Goal: Task Accomplishment & Management: Manage account settings

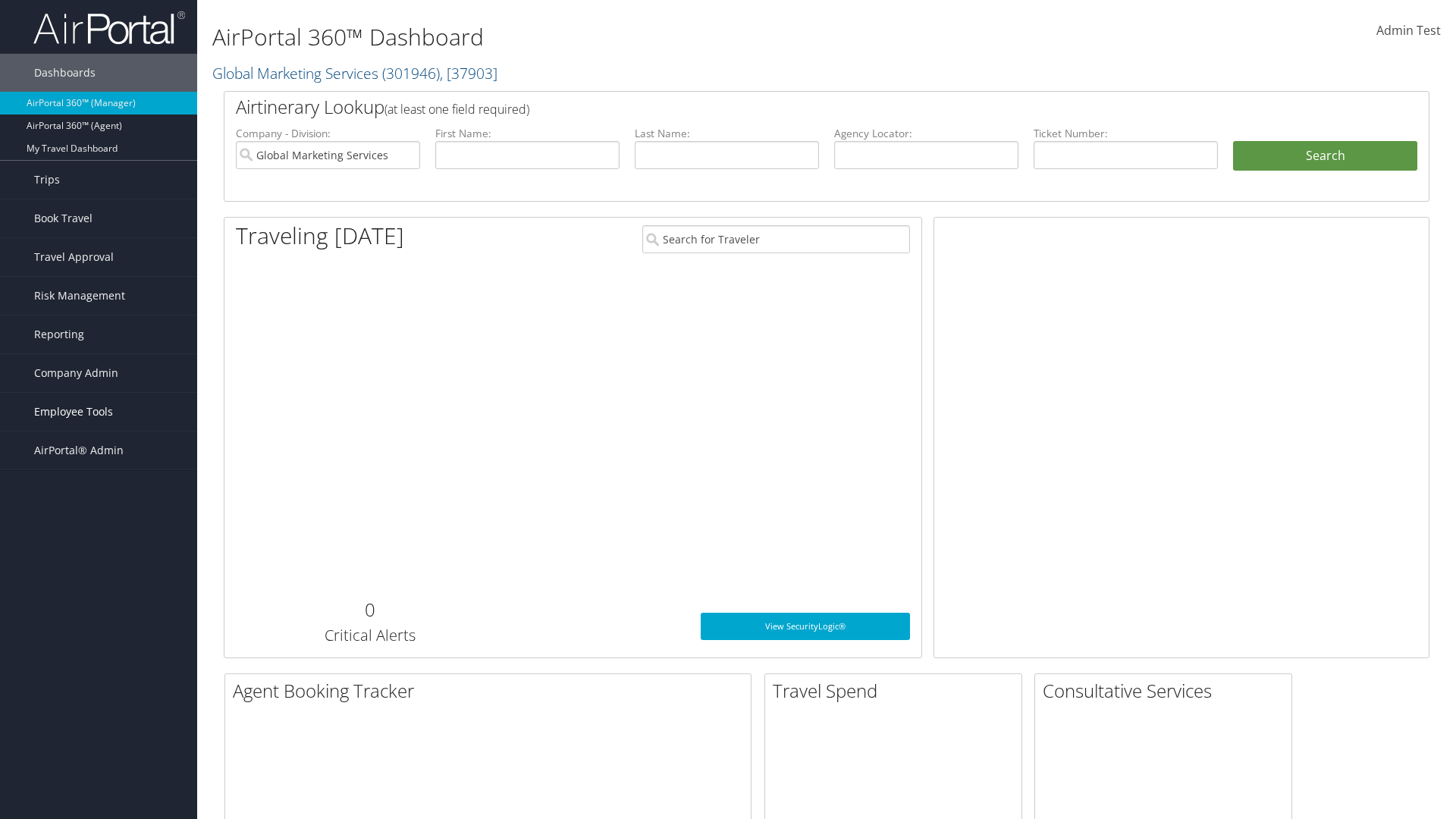
click at [98, 412] on span "Employee Tools" at bounding box center [73, 411] width 79 height 38
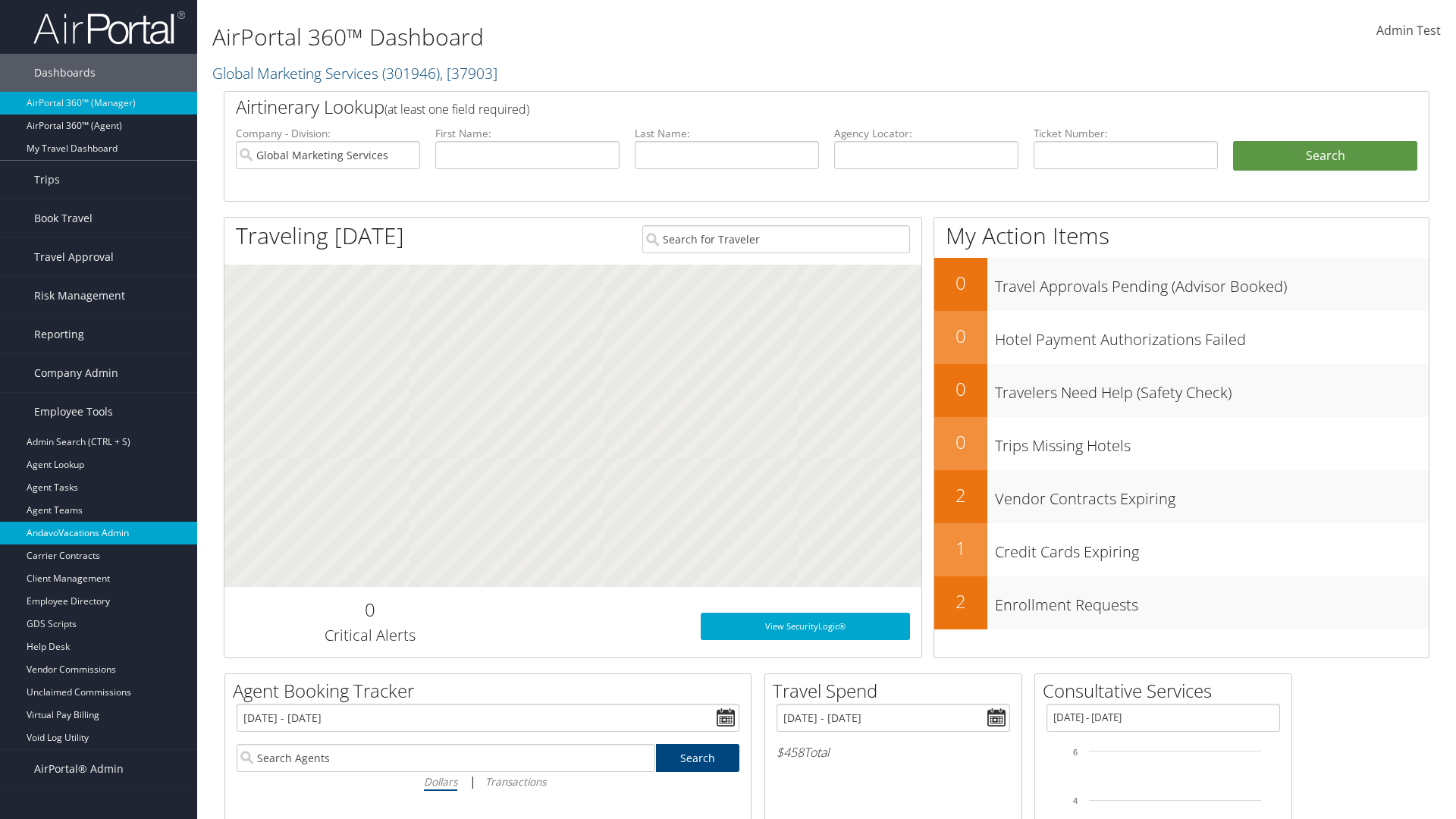
click at [98, 533] on link "AndavoVacations Admin" at bounding box center [98, 533] width 197 height 23
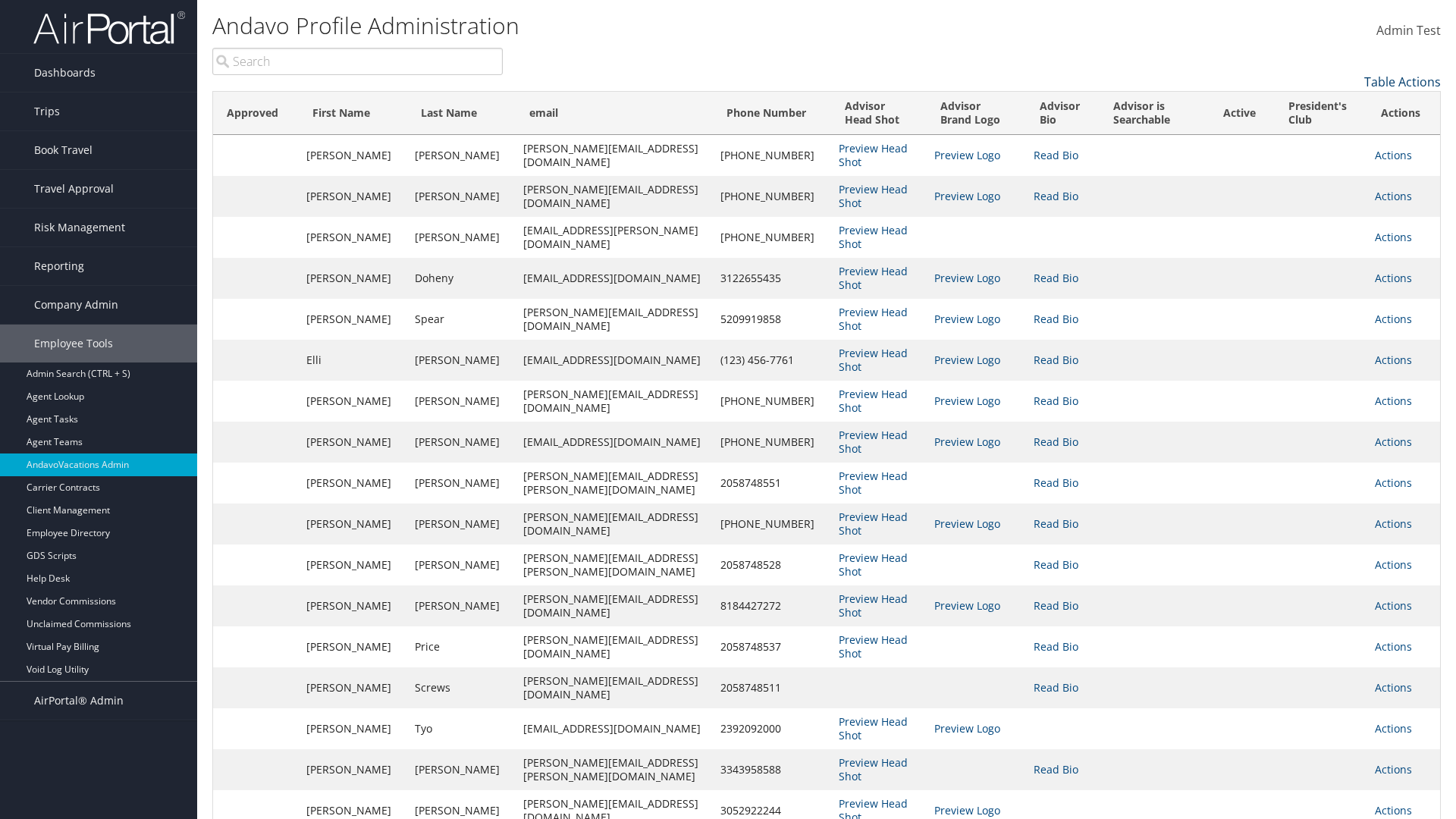
click at [1402, 82] on link "Table Actions" at bounding box center [1403, 82] width 77 height 17
click at [1340, 105] on link "Column Visibility" at bounding box center [1339, 105] width 199 height 26
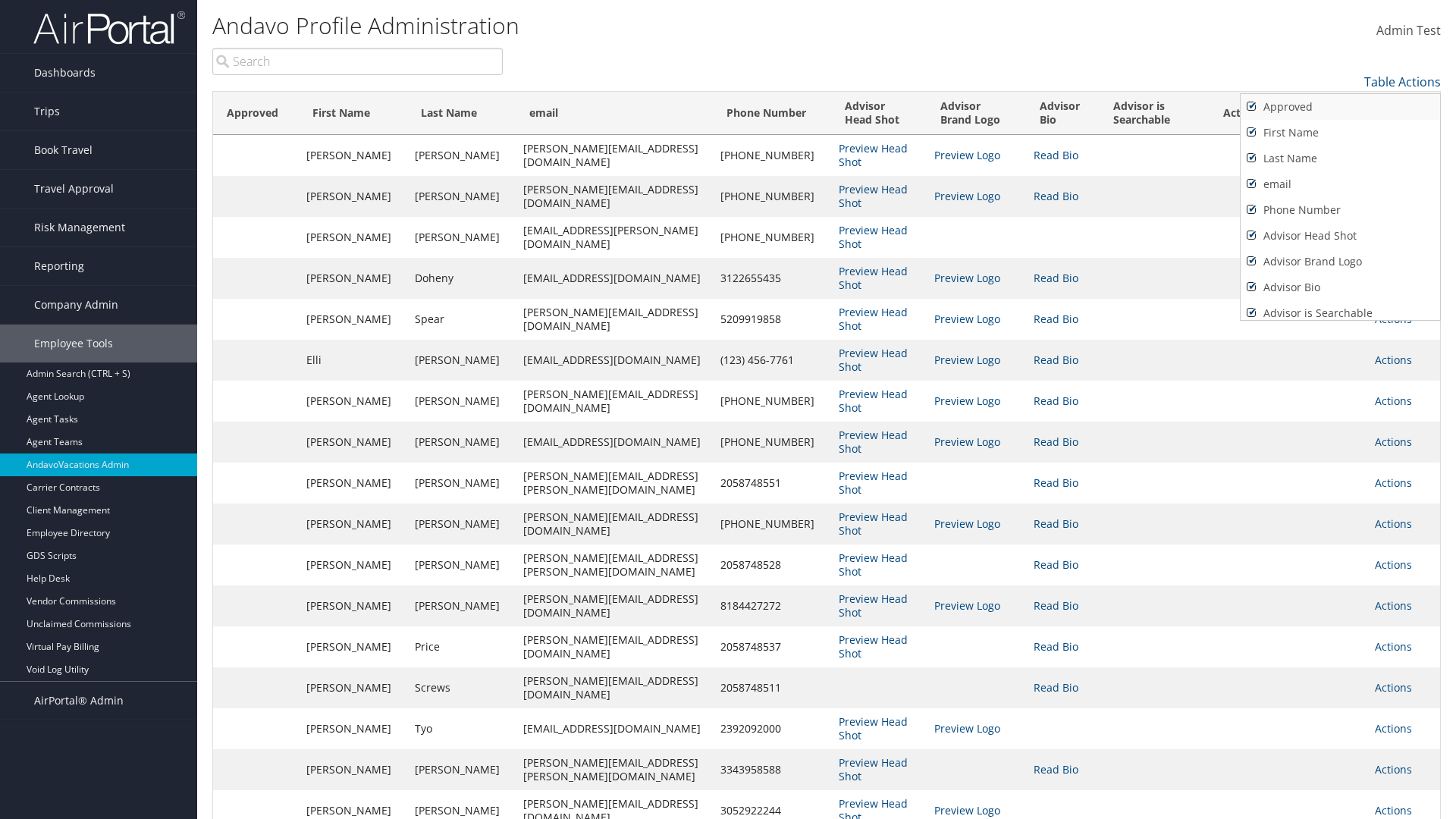
click at [1340, 107] on link "Approved" at bounding box center [1339, 107] width 199 height 26
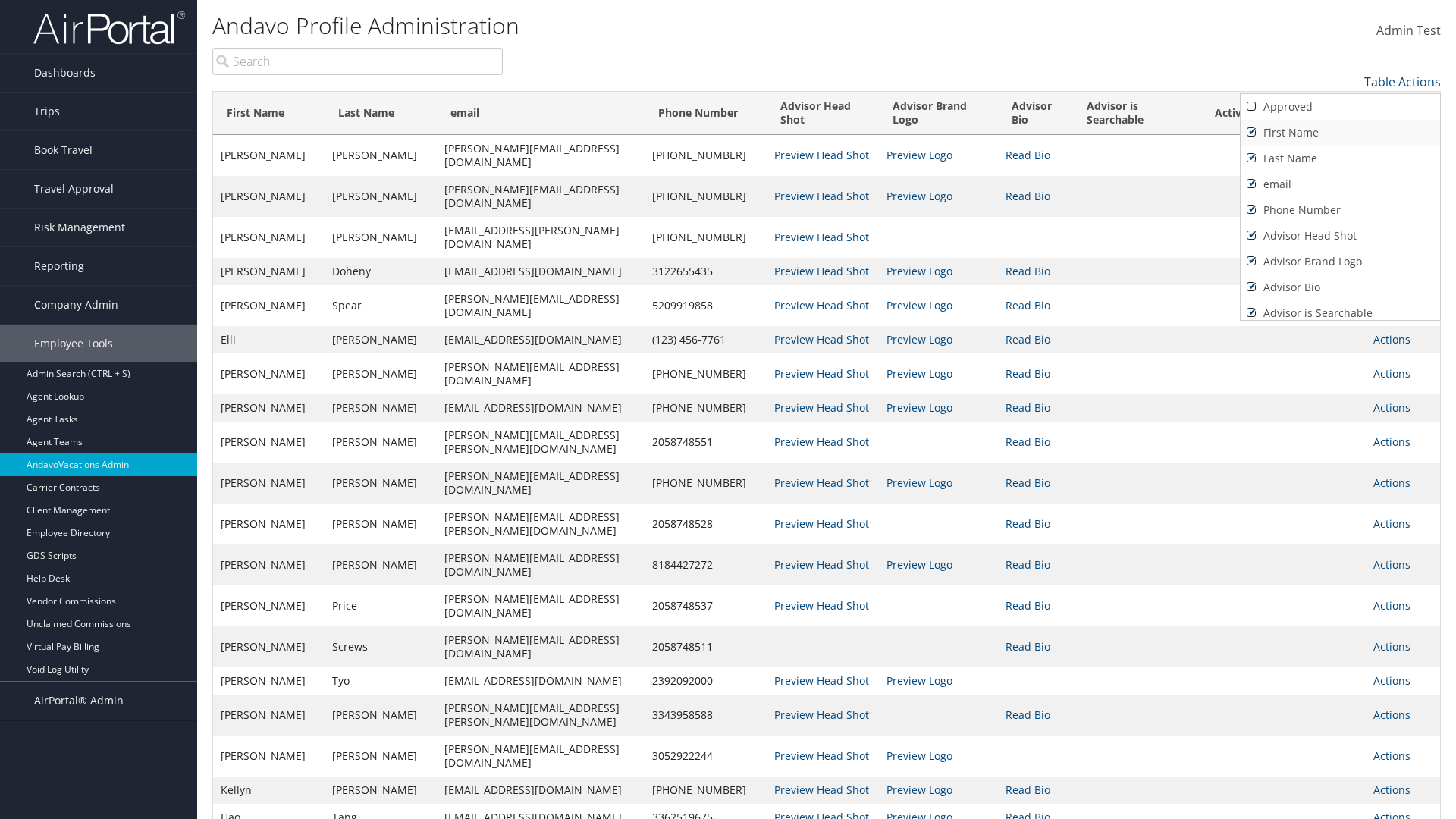
click at [1340, 133] on link "First Name" at bounding box center [1339, 133] width 199 height 26
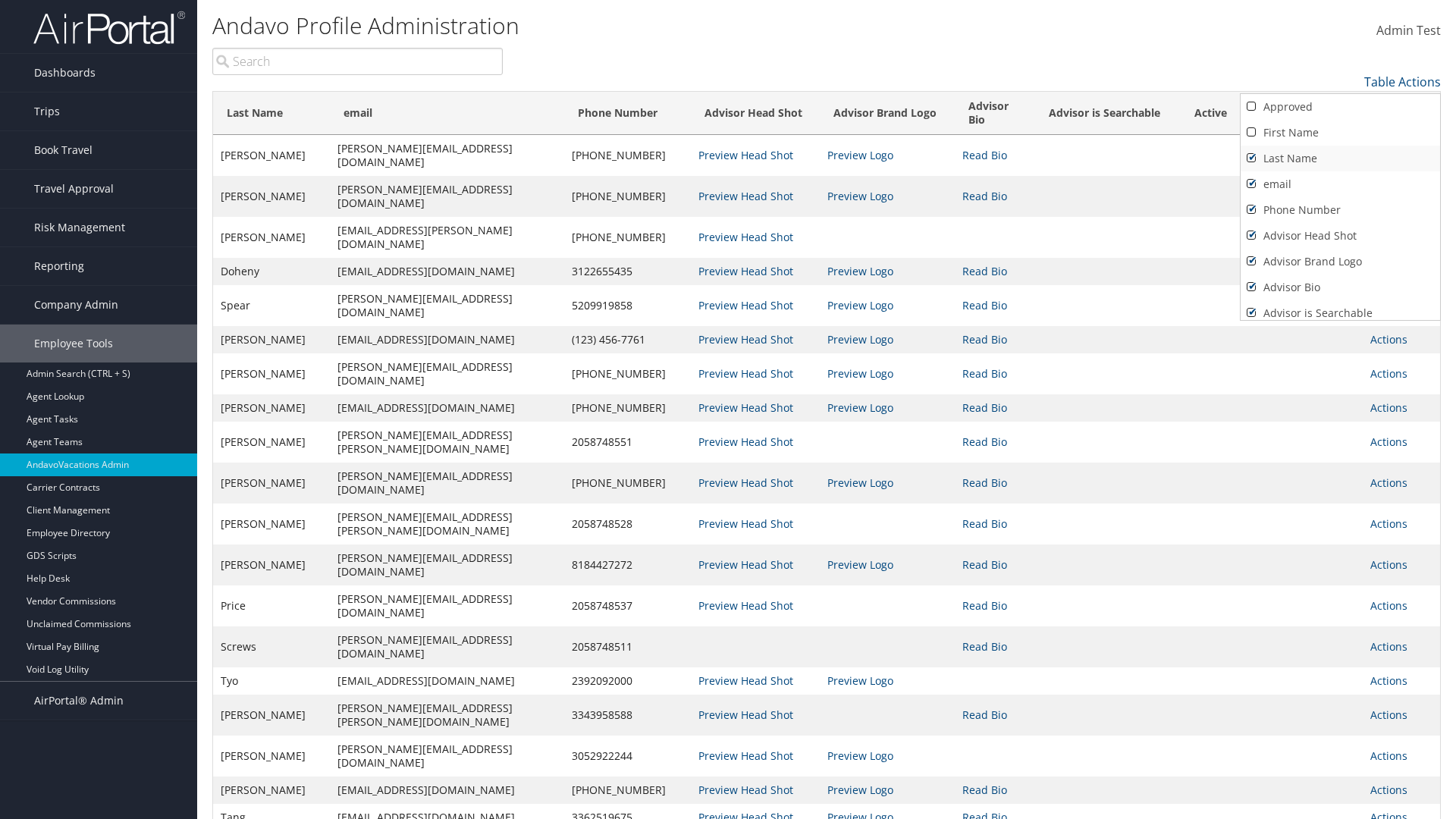
click at [1340, 158] on link "Last Name" at bounding box center [1339, 158] width 199 height 26
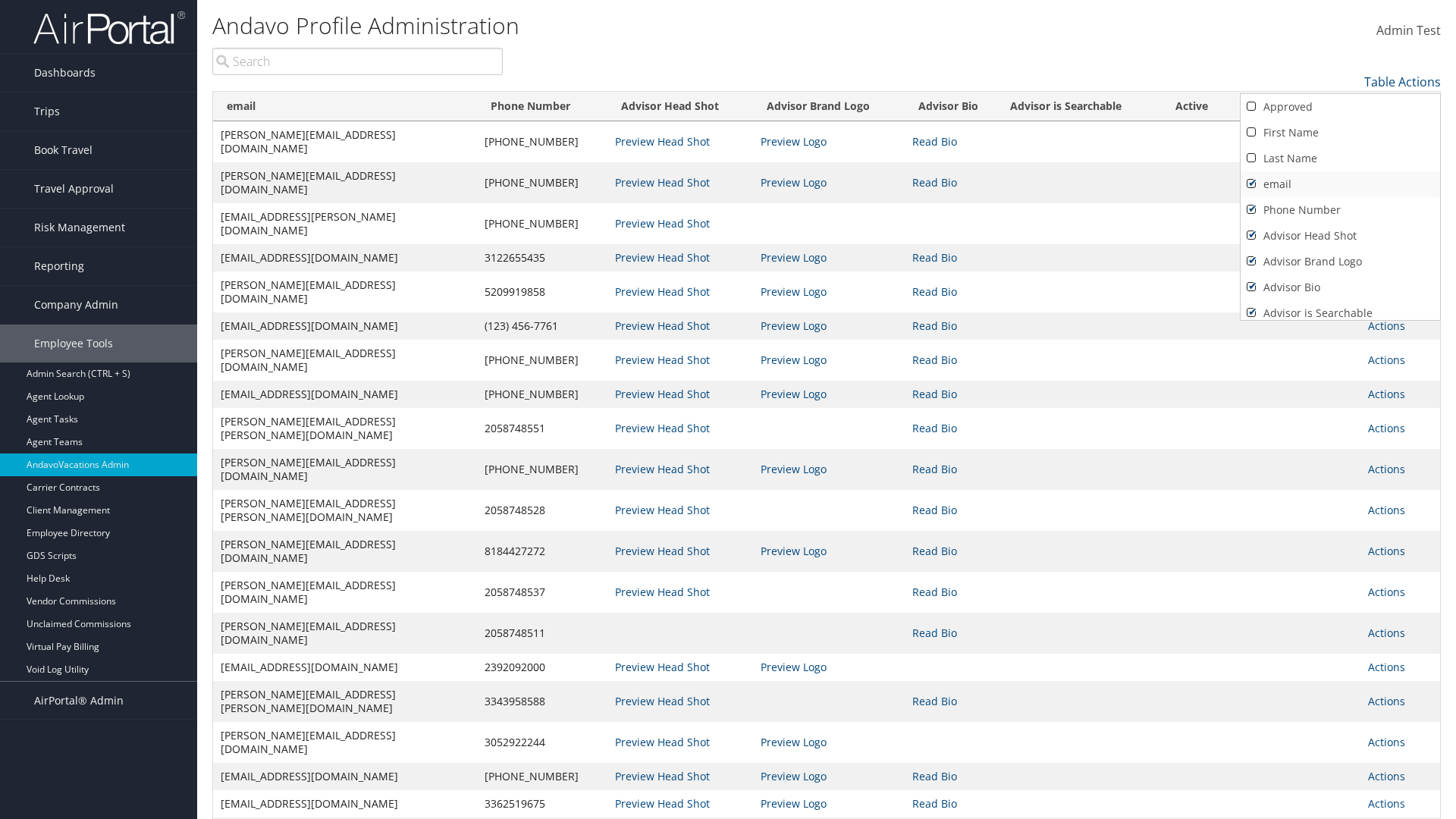
click at [1340, 184] on link "email" at bounding box center [1339, 183] width 199 height 26
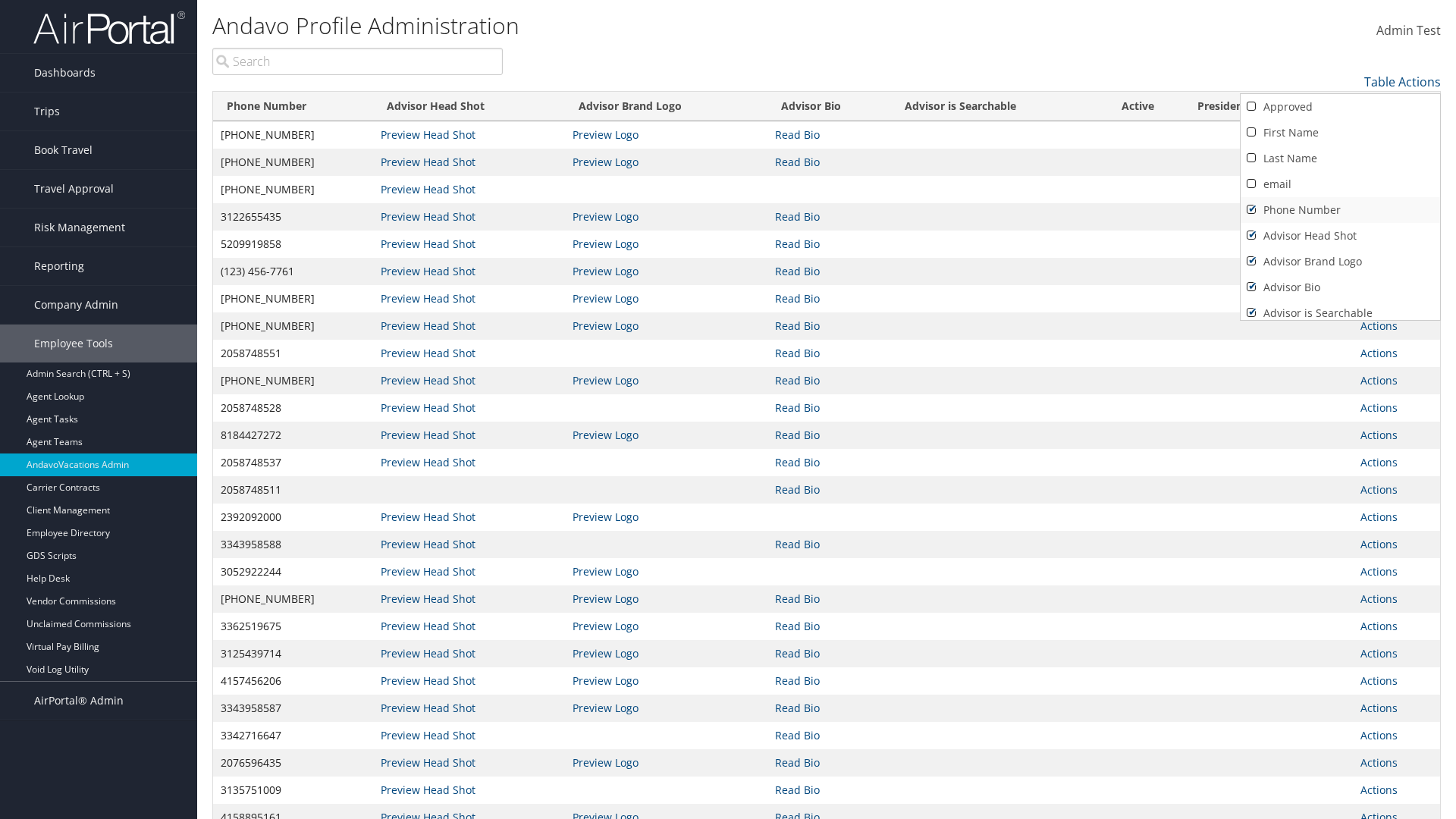
click at [1340, 210] on link "Phone Number" at bounding box center [1339, 209] width 199 height 26
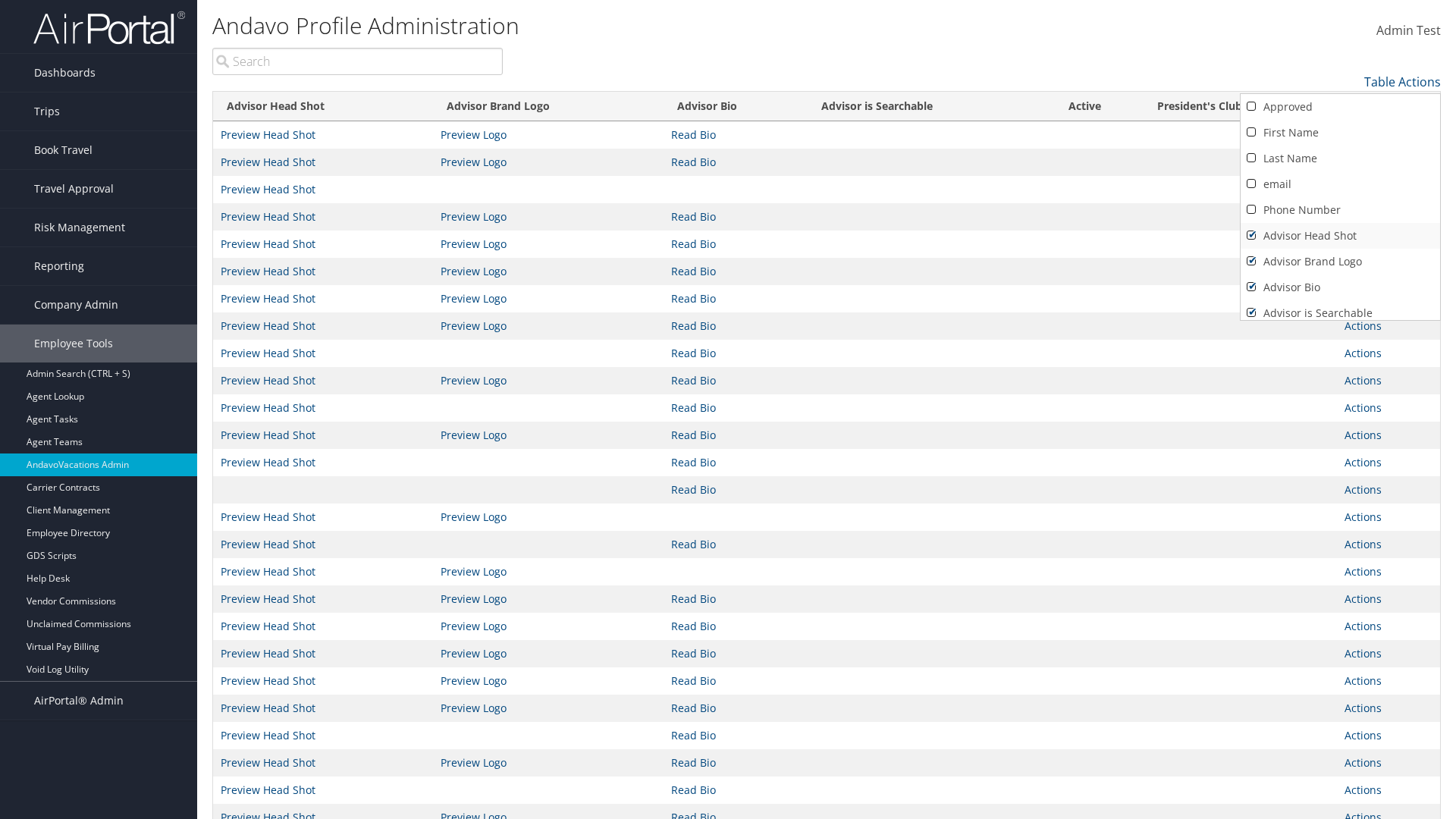
click at [1340, 236] on link "Advisor Head Shot" at bounding box center [1339, 235] width 199 height 26
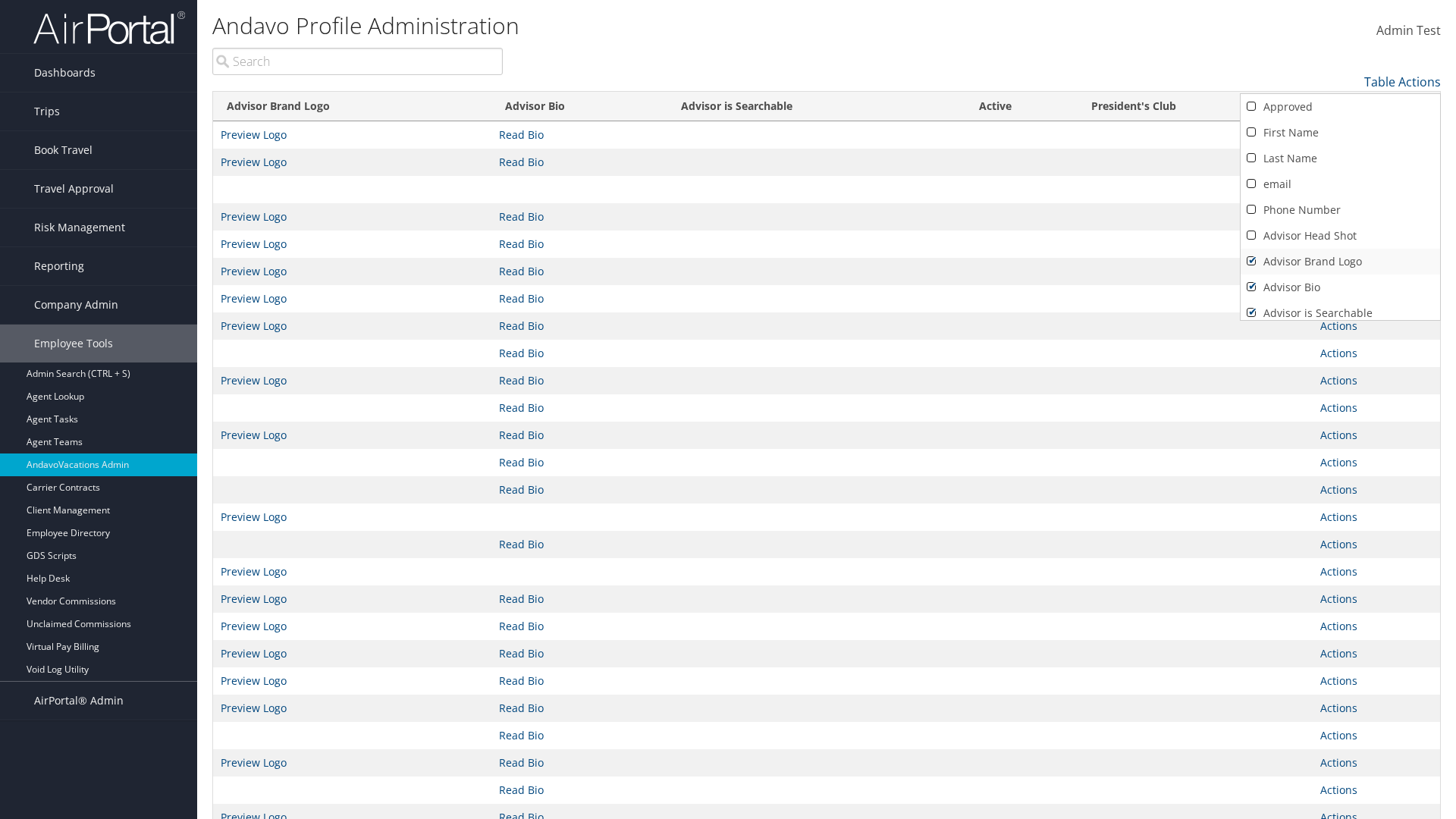
click at [1340, 262] on link "Advisor Brand Logo" at bounding box center [1339, 261] width 199 height 26
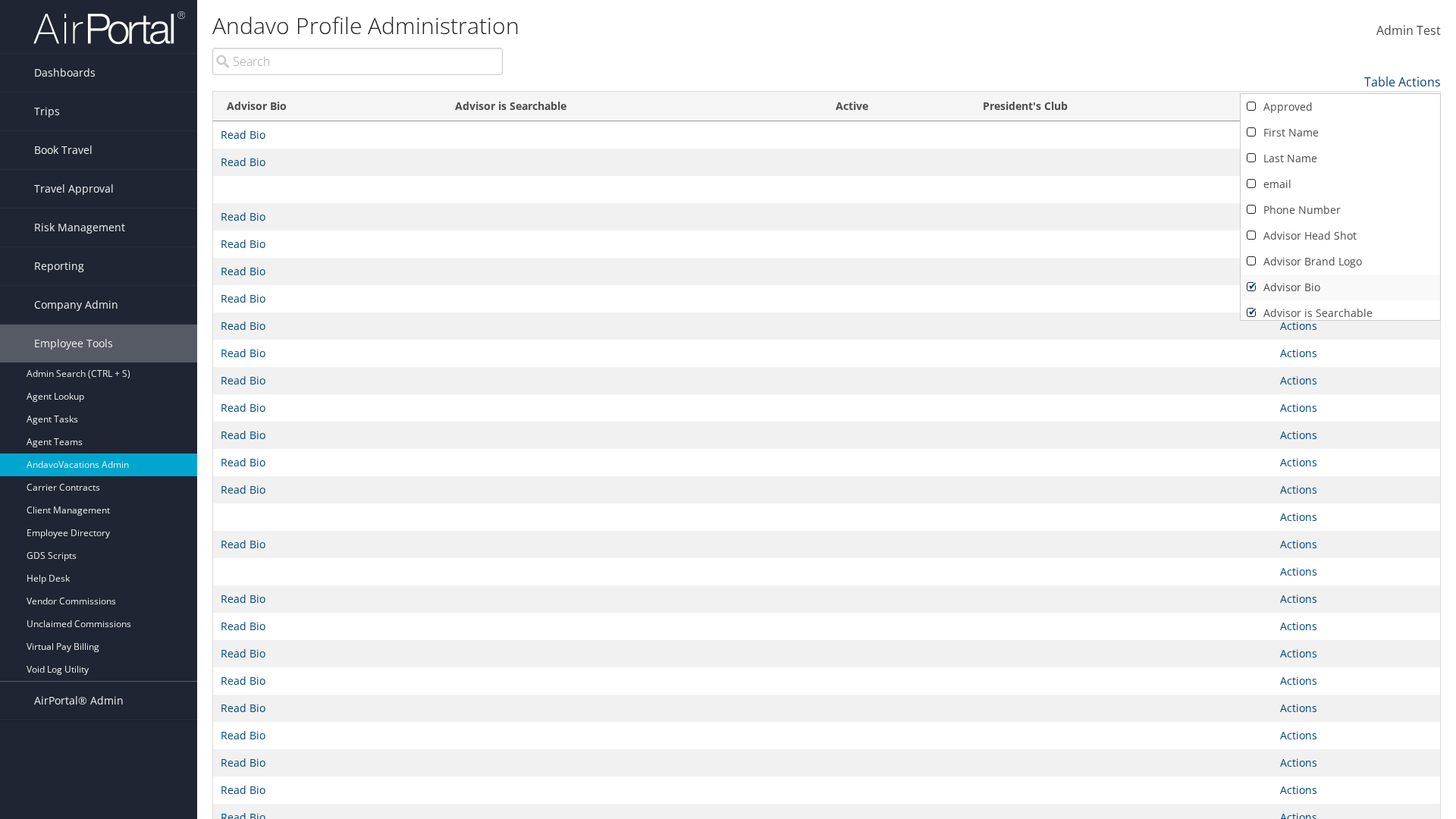
click at [1340, 288] on link "Advisor Bio" at bounding box center [1339, 287] width 199 height 26
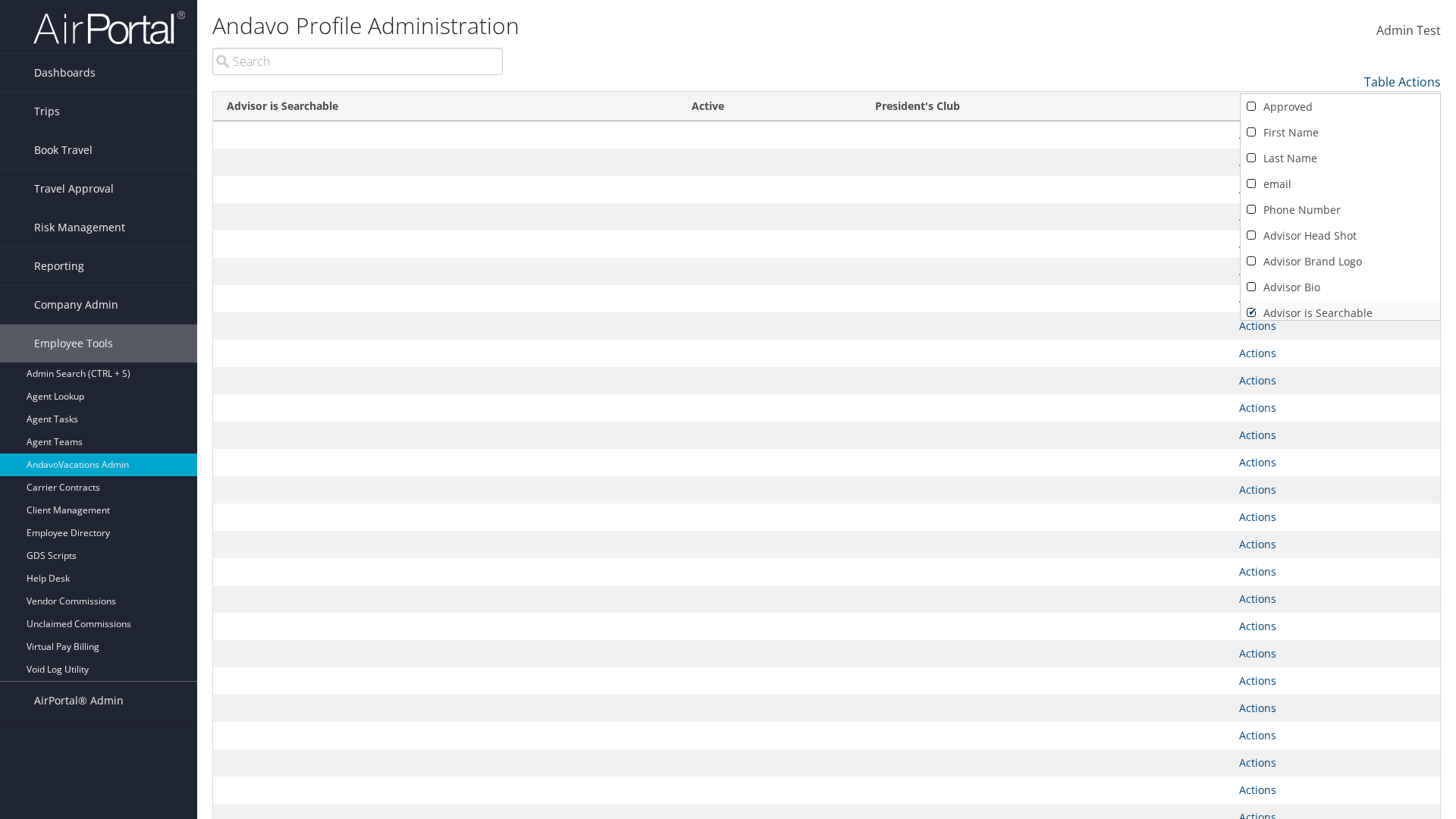
click at [1340, 307] on link "Advisor is Searchable" at bounding box center [1339, 313] width 199 height 26
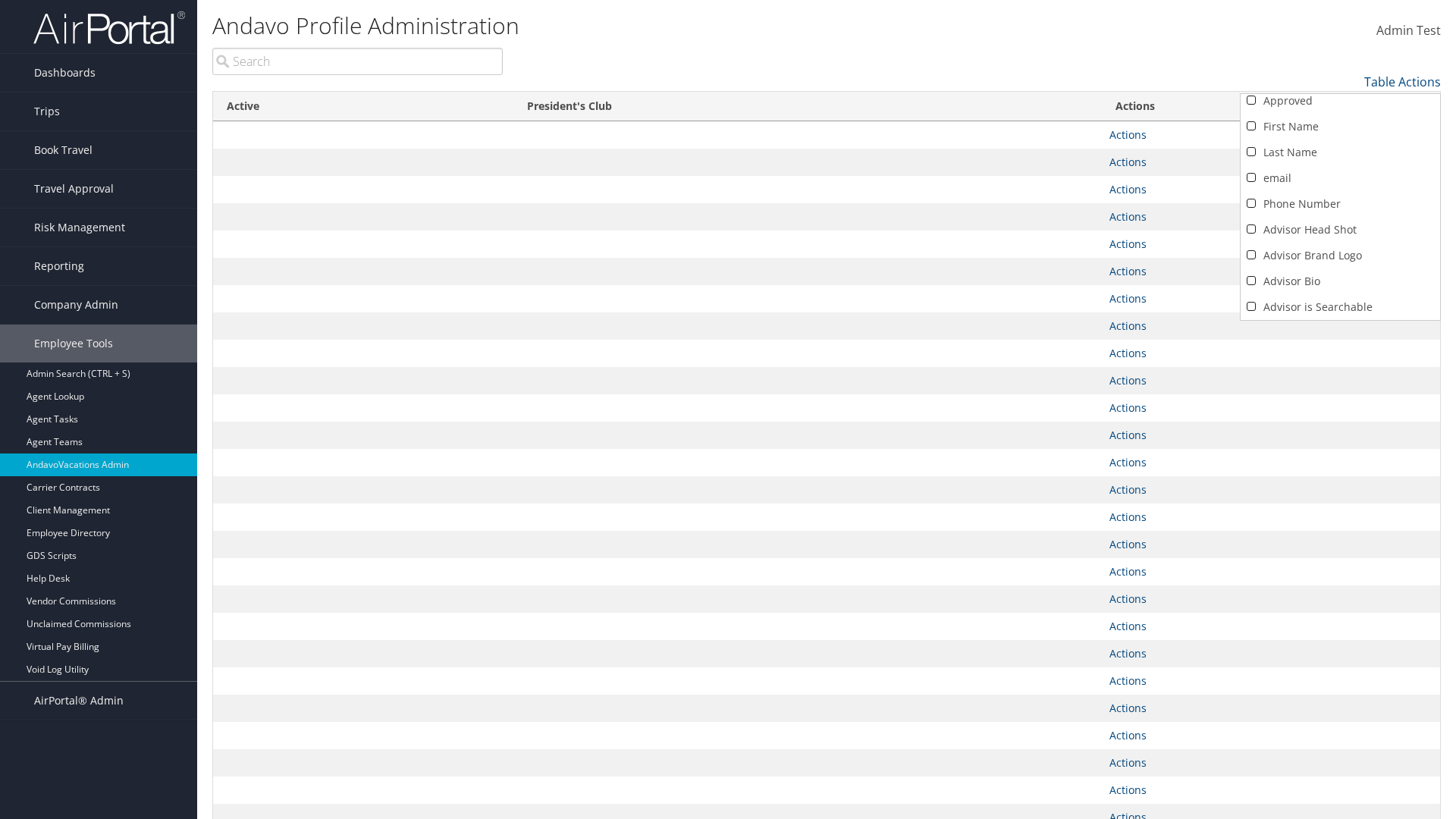
click at [1340, 320] on link "Active" at bounding box center [1339, 333] width 199 height 26
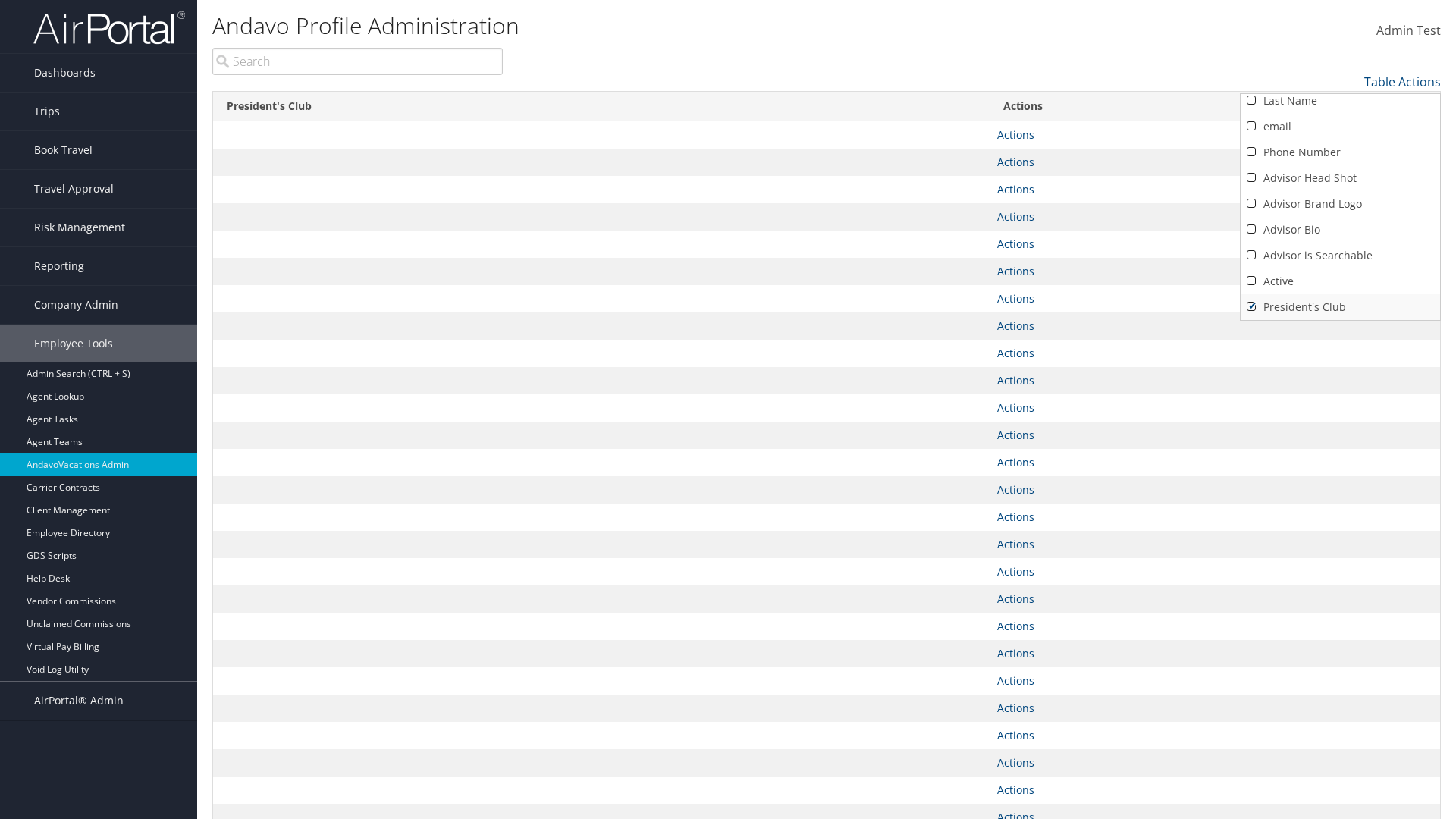
click at [1340, 307] on link "President's Club" at bounding box center [1339, 307] width 199 height 26
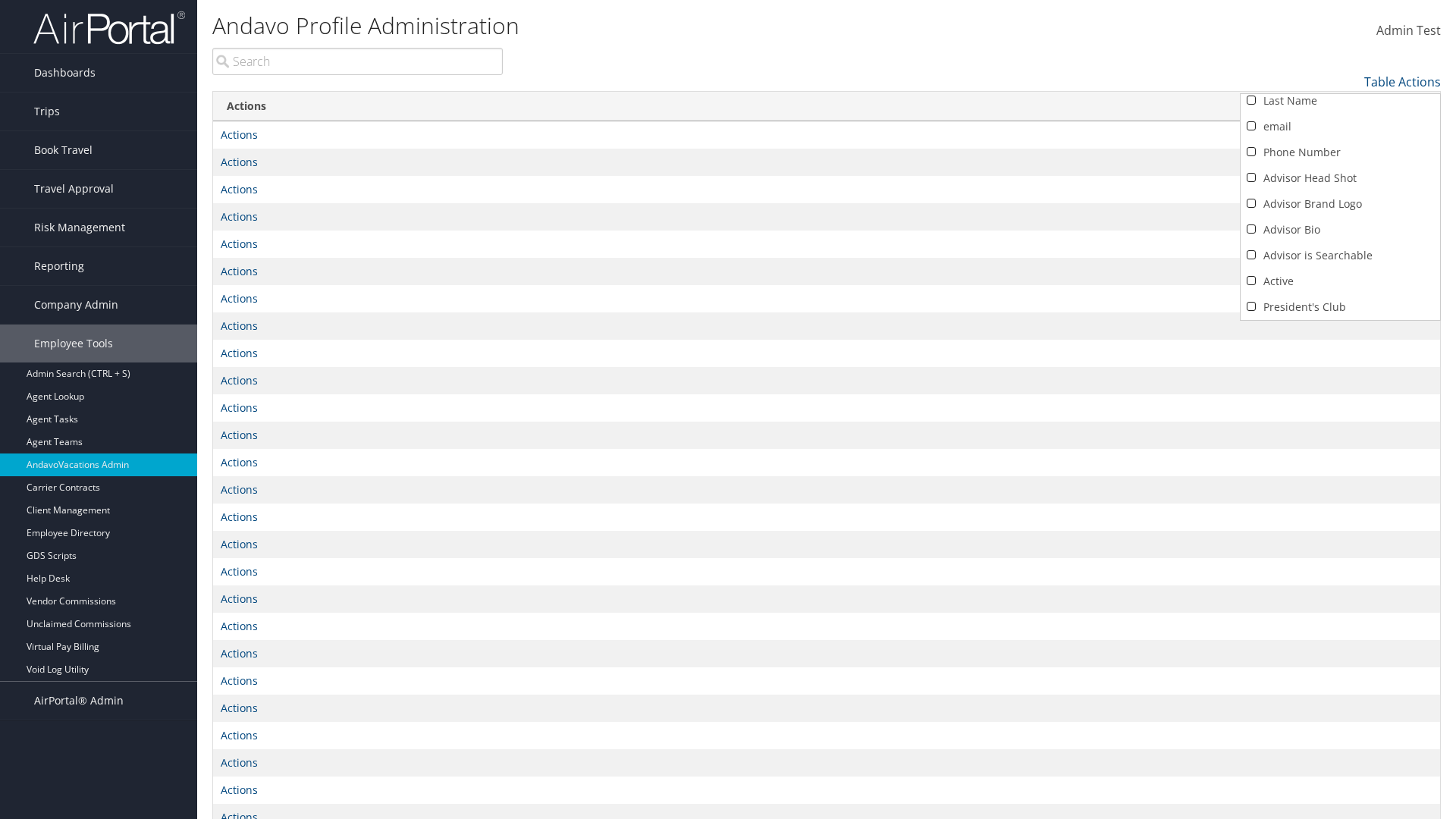
click at [728, 410] on div at bounding box center [728, 410] width 1456 height 819
click at [1402, 82] on link "Table Actions" at bounding box center [1403, 82] width 77 height 17
click at [1340, 107] on link "Approved" at bounding box center [1339, 107] width 199 height 26
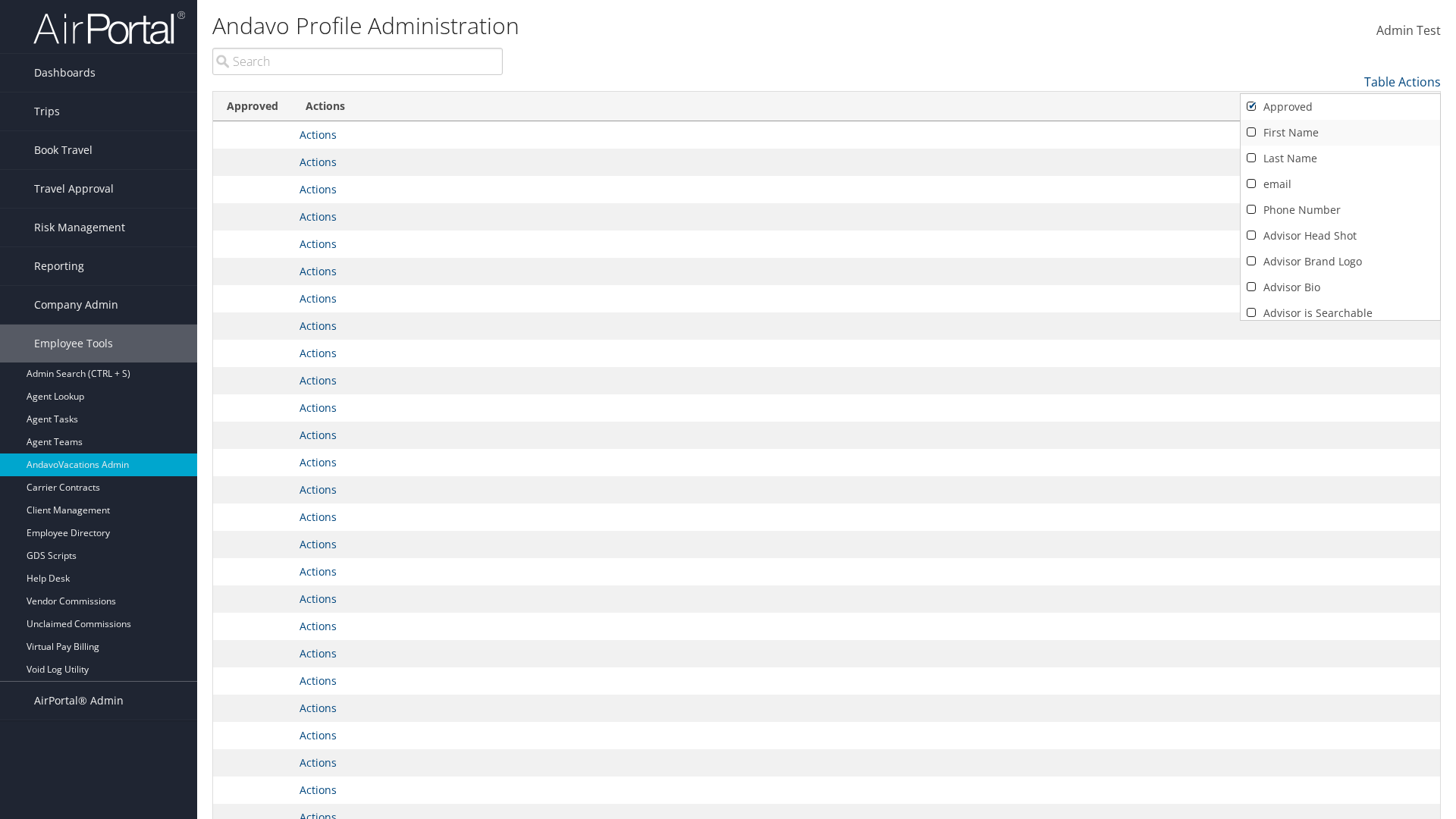
click at [1340, 133] on link "First Name" at bounding box center [1339, 133] width 199 height 26
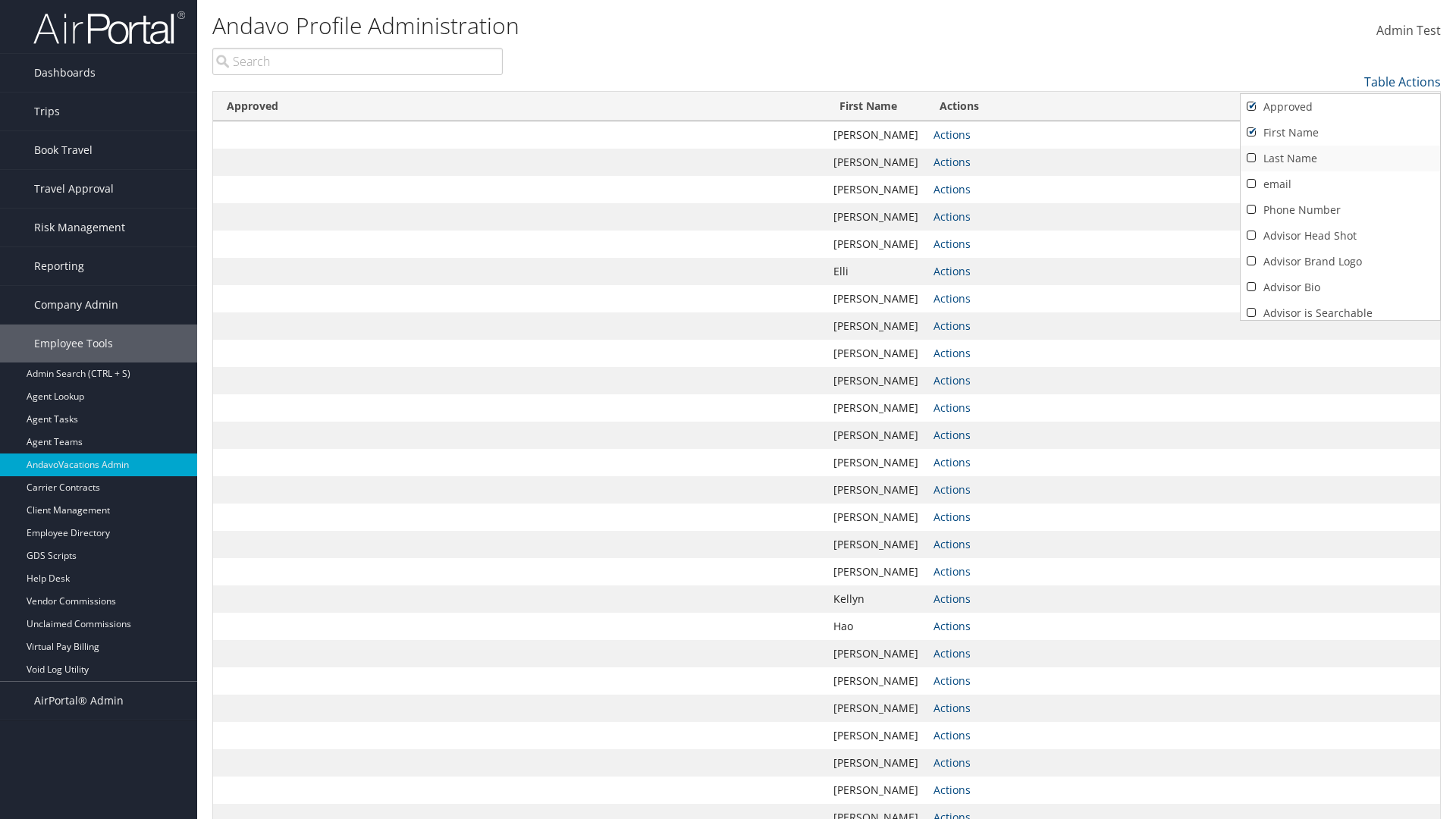
click at [1340, 158] on link "Last Name" at bounding box center [1339, 158] width 199 height 26
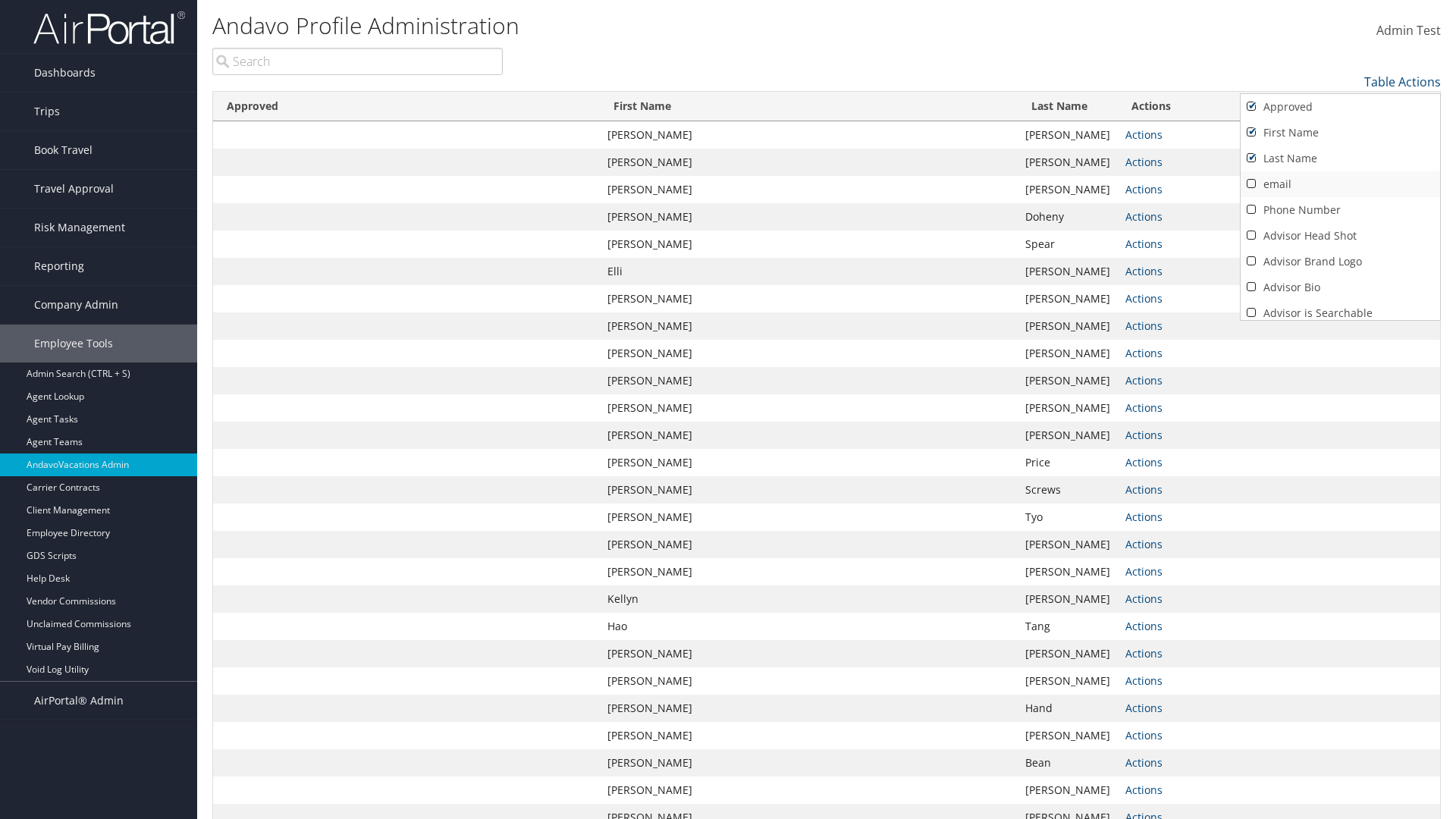
click at [1340, 184] on link "email" at bounding box center [1339, 183] width 199 height 26
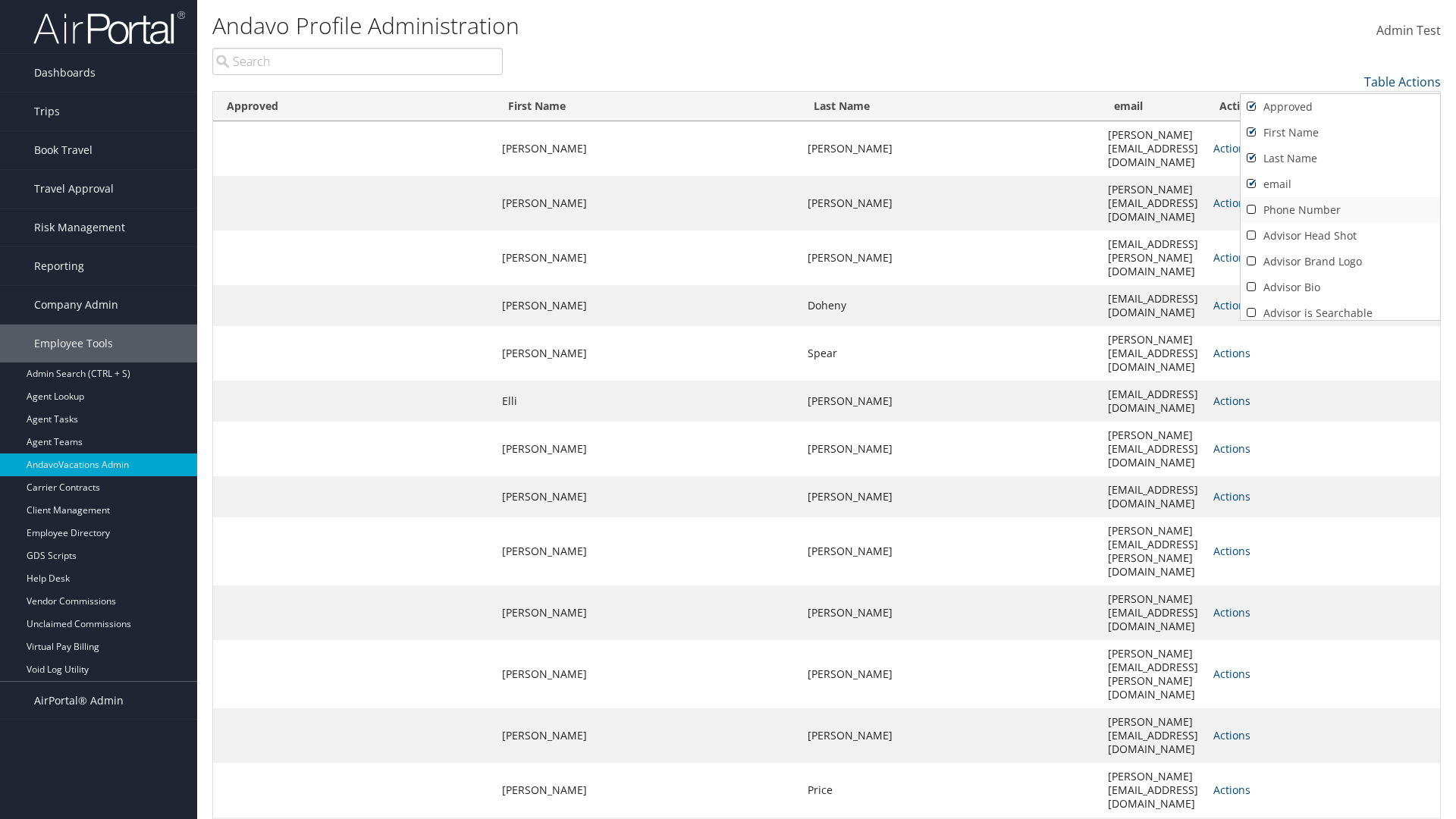
click at [1340, 210] on link "Phone Number" at bounding box center [1339, 209] width 199 height 26
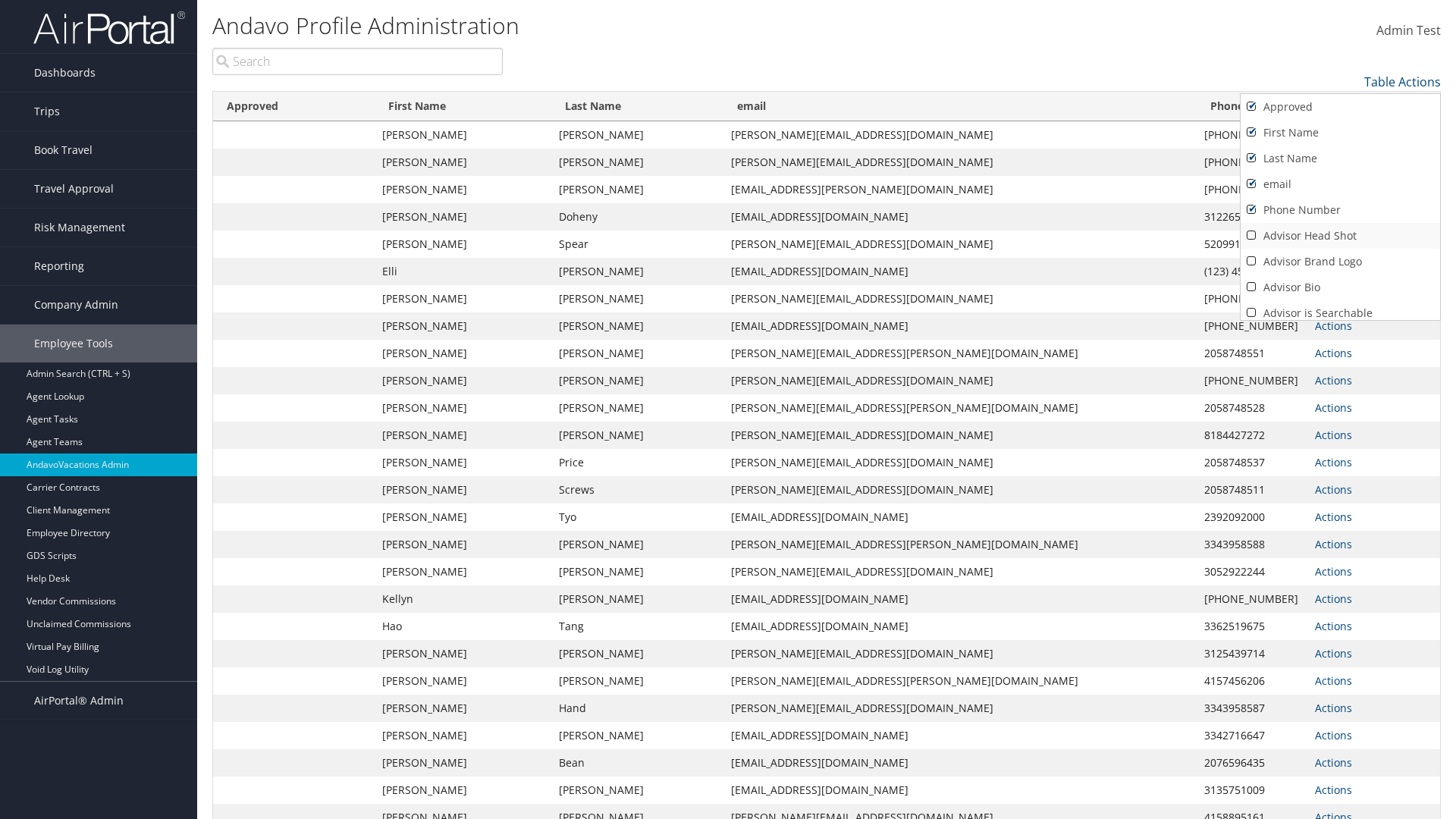
click at [1340, 236] on link "Advisor Head Shot" at bounding box center [1339, 235] width 199 height 26
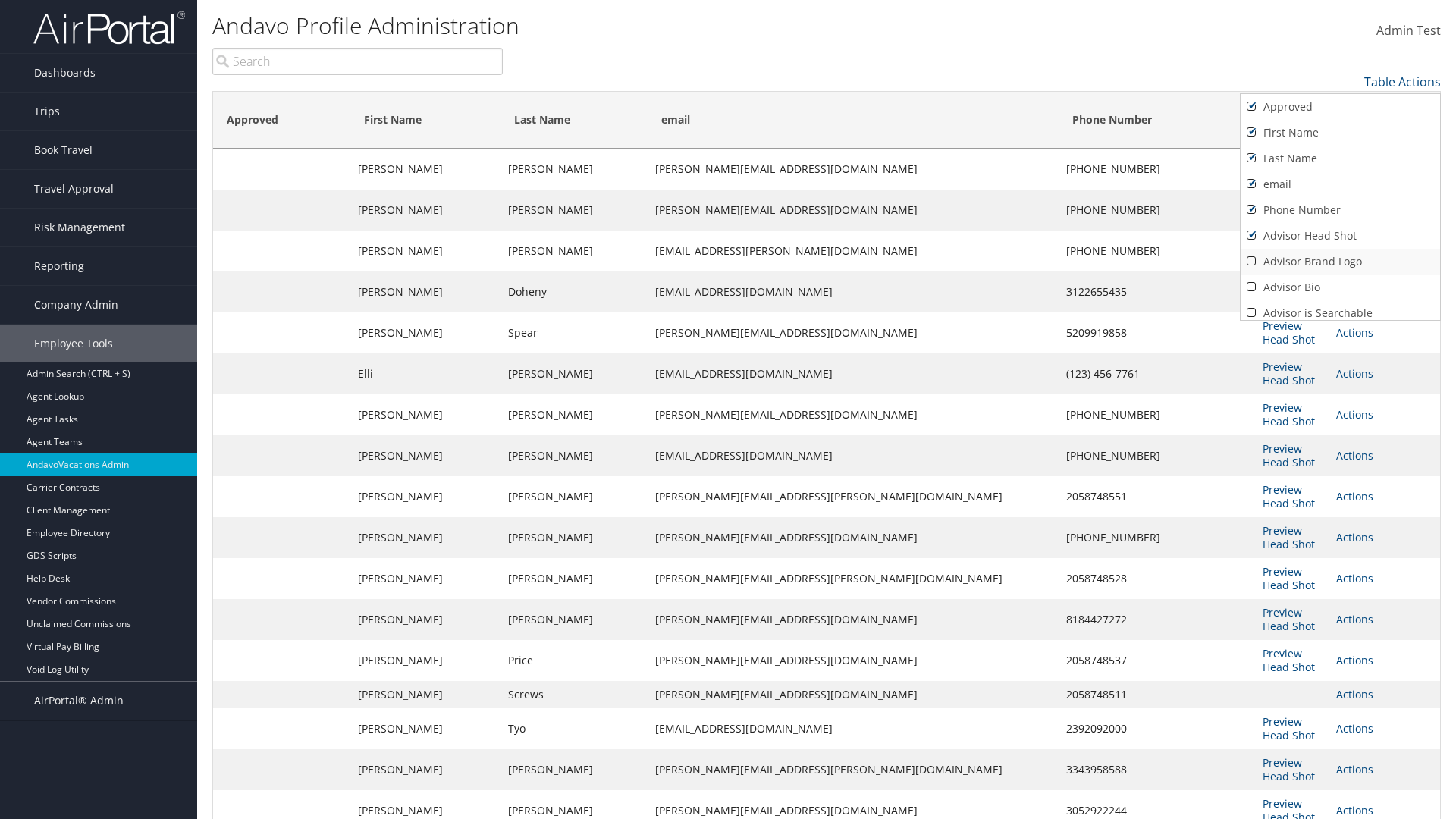
click at [1340, 262] on link "Advisor Brand Logo" at bounding box center [1339, 261] width 199 height 26
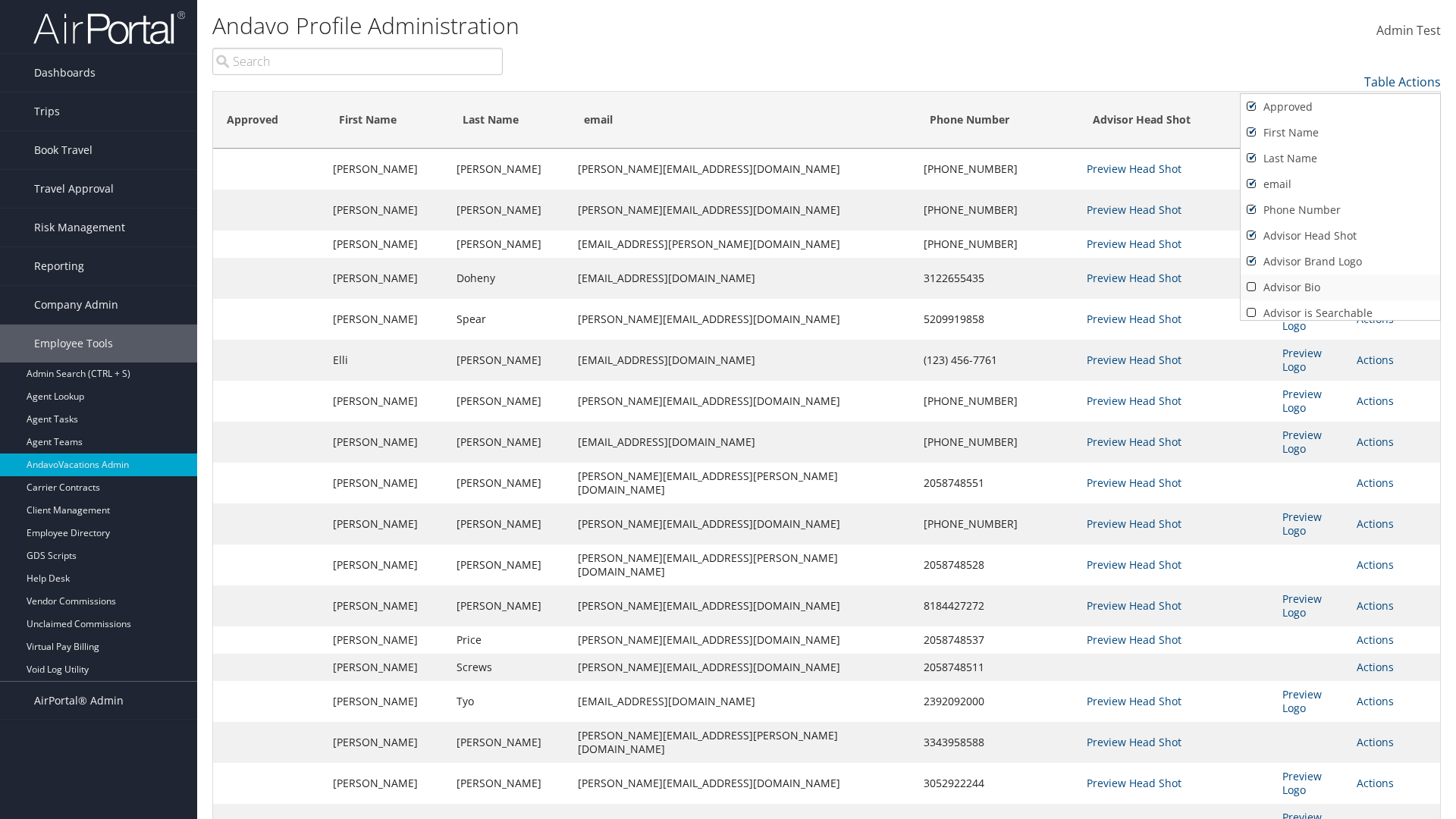
click at [1340, 288] on link "Advisor Bio" at bounding box center [1339, 287] width 199 height 26
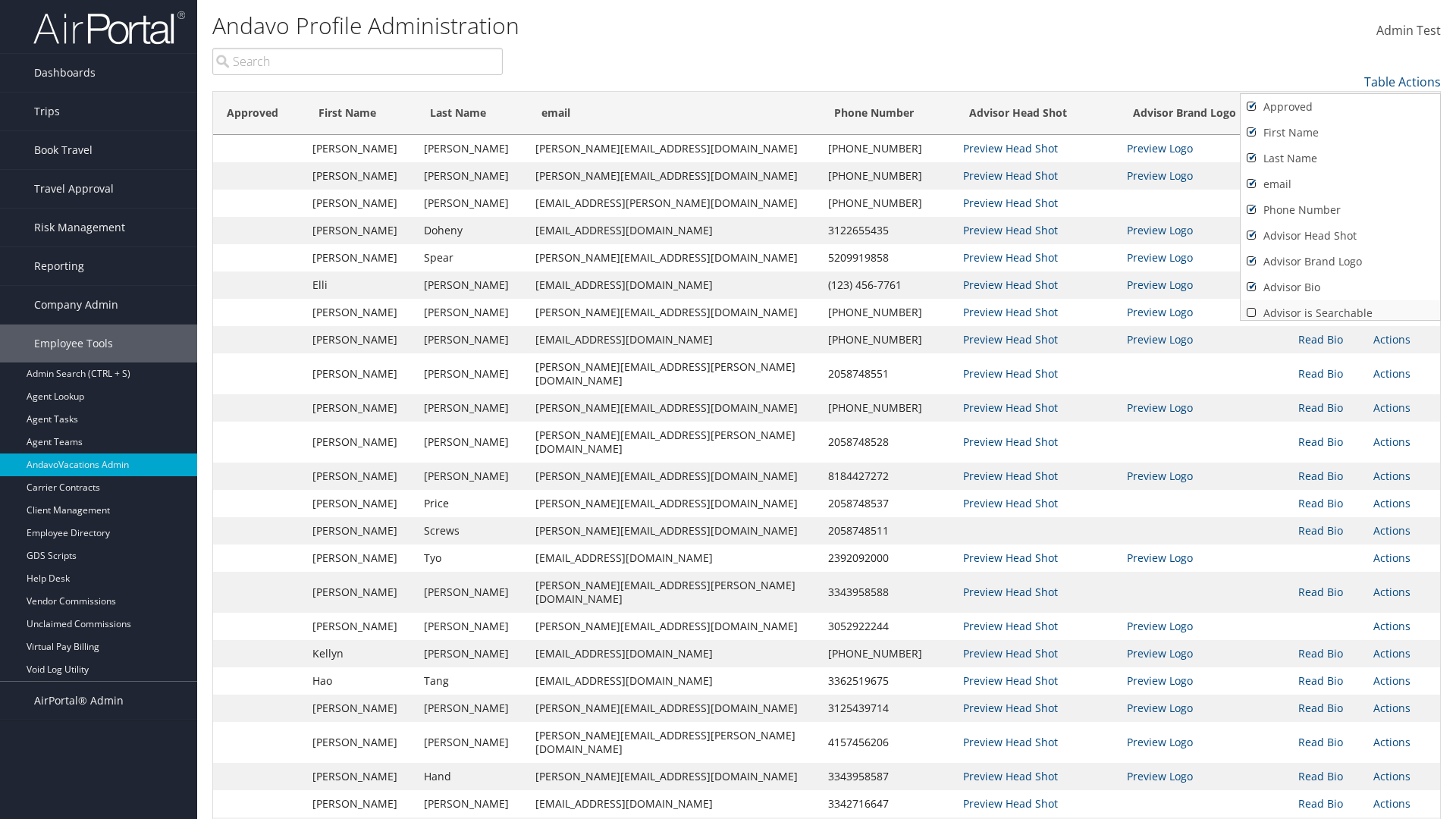
click at [1340, 307] on link "Advisor is Searchable" at bounding box center [1339, 313] width 199 height 26
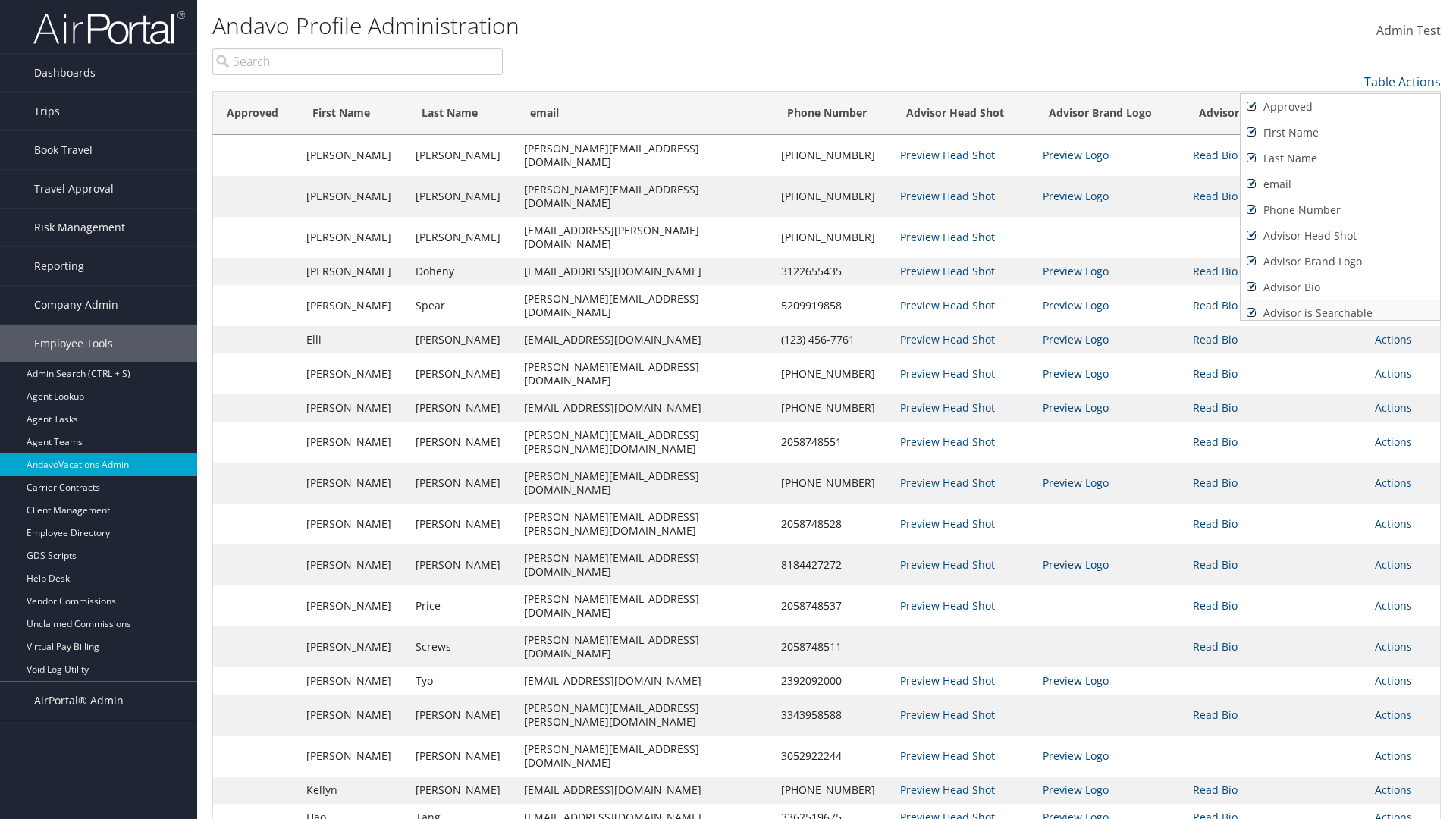
scroll to position [6, 0]
click at [1340, 320] on link "Active" at bounding box center [1339, 333] width 199 height 26
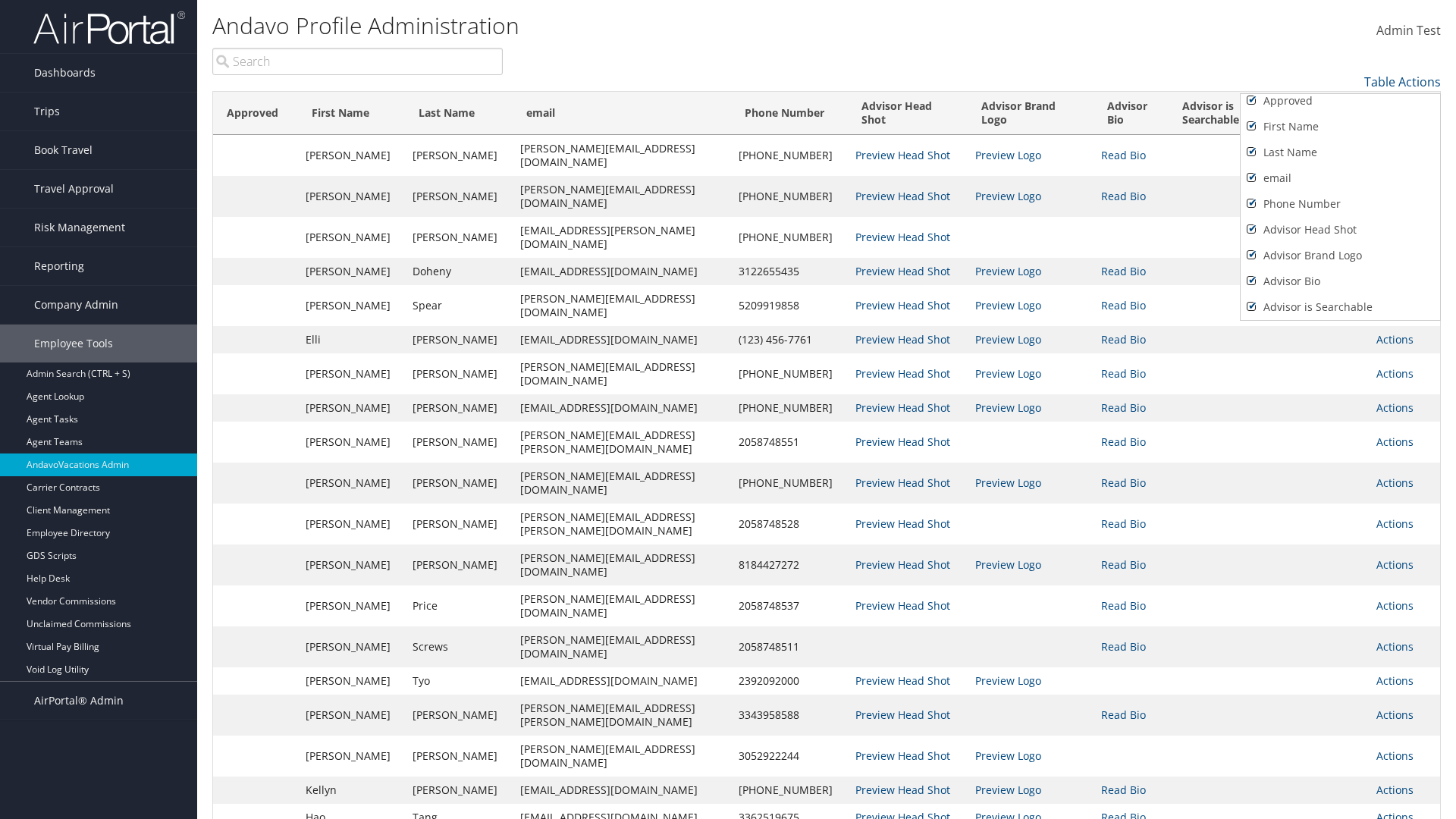
scroll to position [58, 0]
click at [1340, 307] on link "President's Club" at bounding box center [1339, 307] width 199 height 26
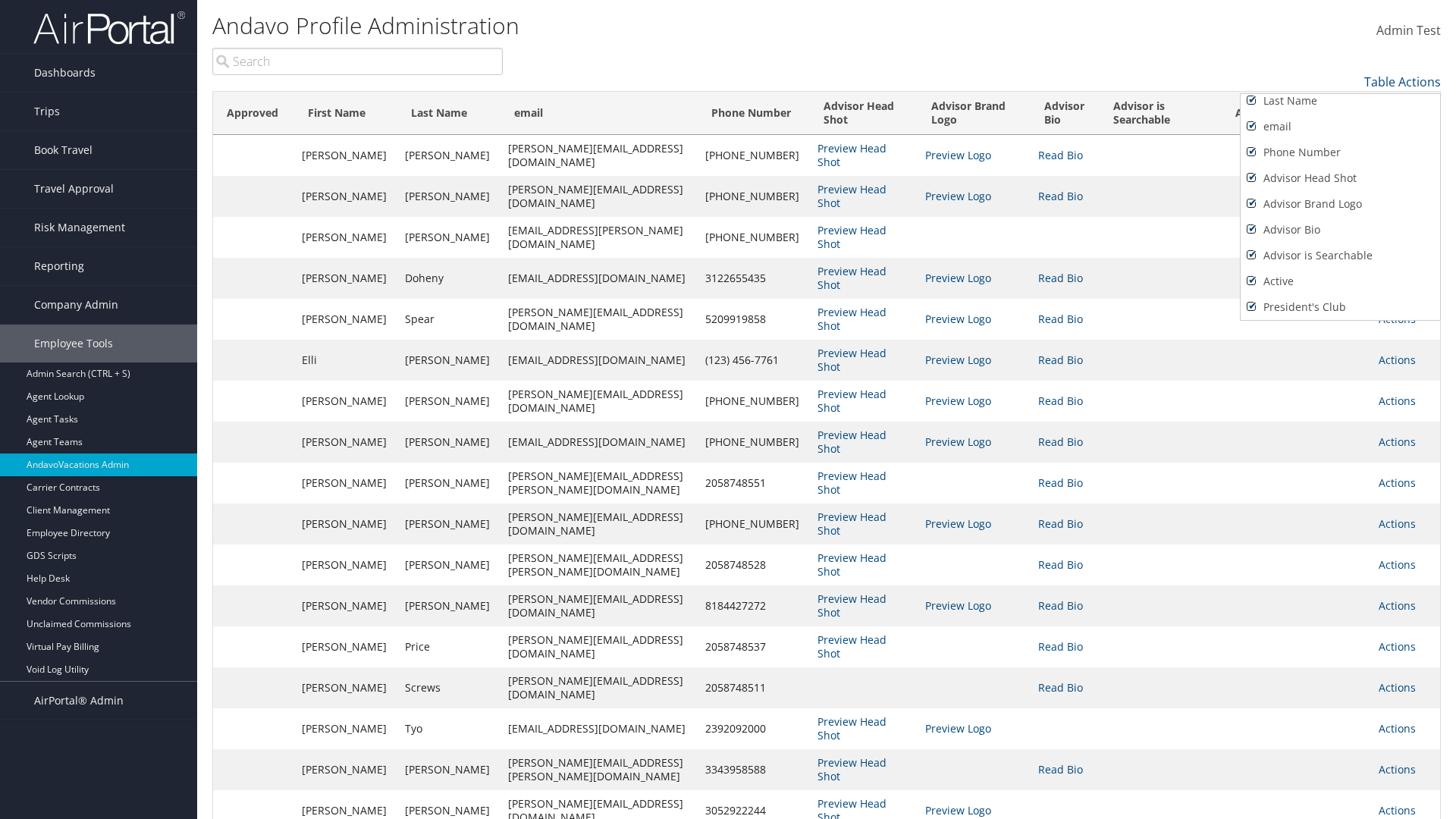
click at [728, 410] on div at bounding box center [728, 410] width 1456 height 819
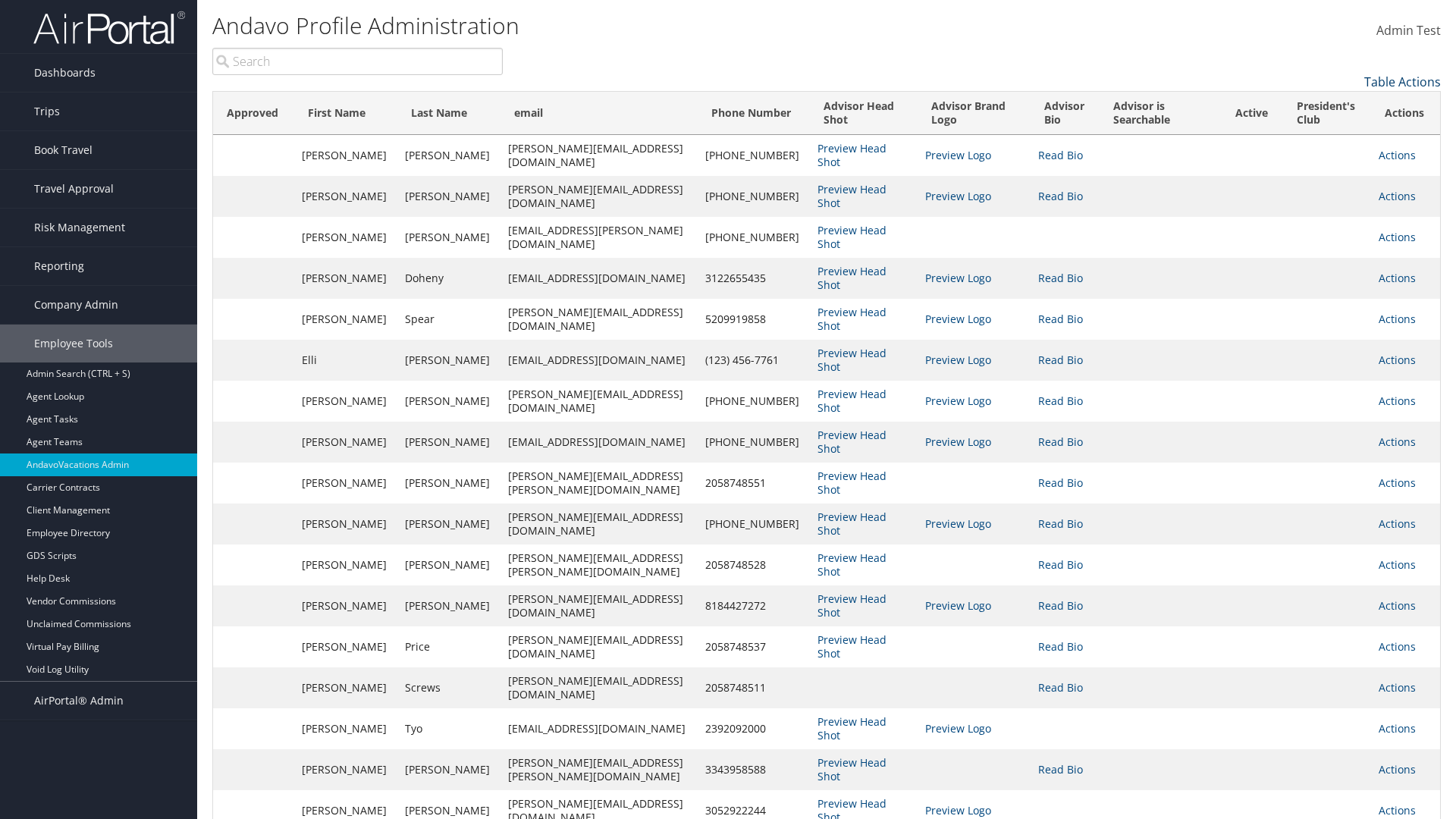
click at [1402, 82] on link "Table Actions" at bounding box center [1403, 82] width 77 height 17
click at [1340, 131] on link "Page Length" at bounding box center [1339, 131] width 199 height 26
click at [1340, 184] on link "100" at bounding box center [1339, 183] width 199 height 26
click at [1402, 82] on link "Table Actions" at bounding box center [1403, 82] width 77 height 17
click at [1340, 131] on link "Page Length" at bounding box center [1339, 131] width 199 height 26
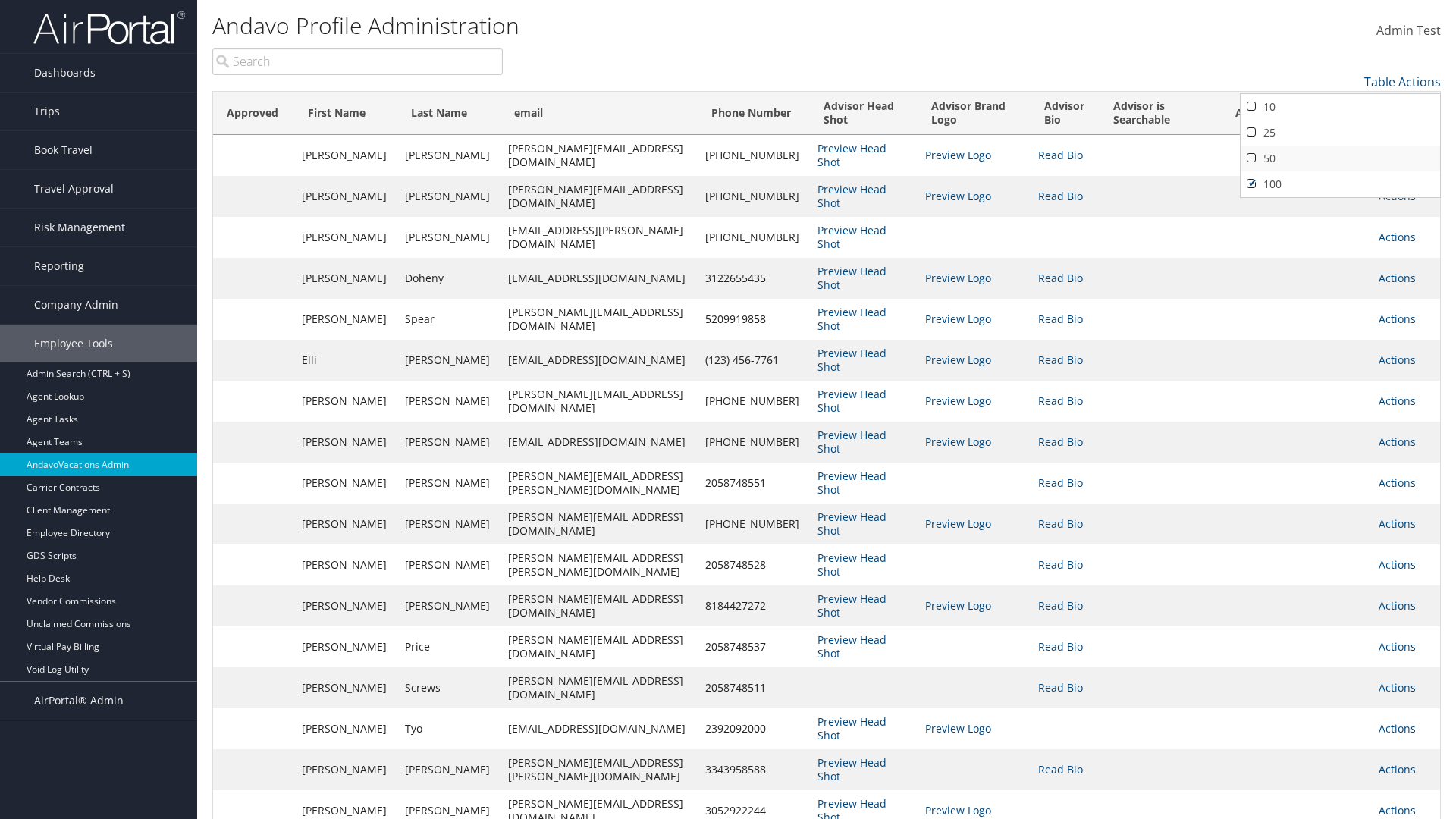
click at [1340, 158] on link "50" at bounding box center [1339, 158] width 199 height 26
click at [1402, 82] on link "Table Actions" at bounding box center [1403, 82] width 77 height 17
click at [1340, 107] on link "10" at bounding box center [1339, 107] width 199 height 26
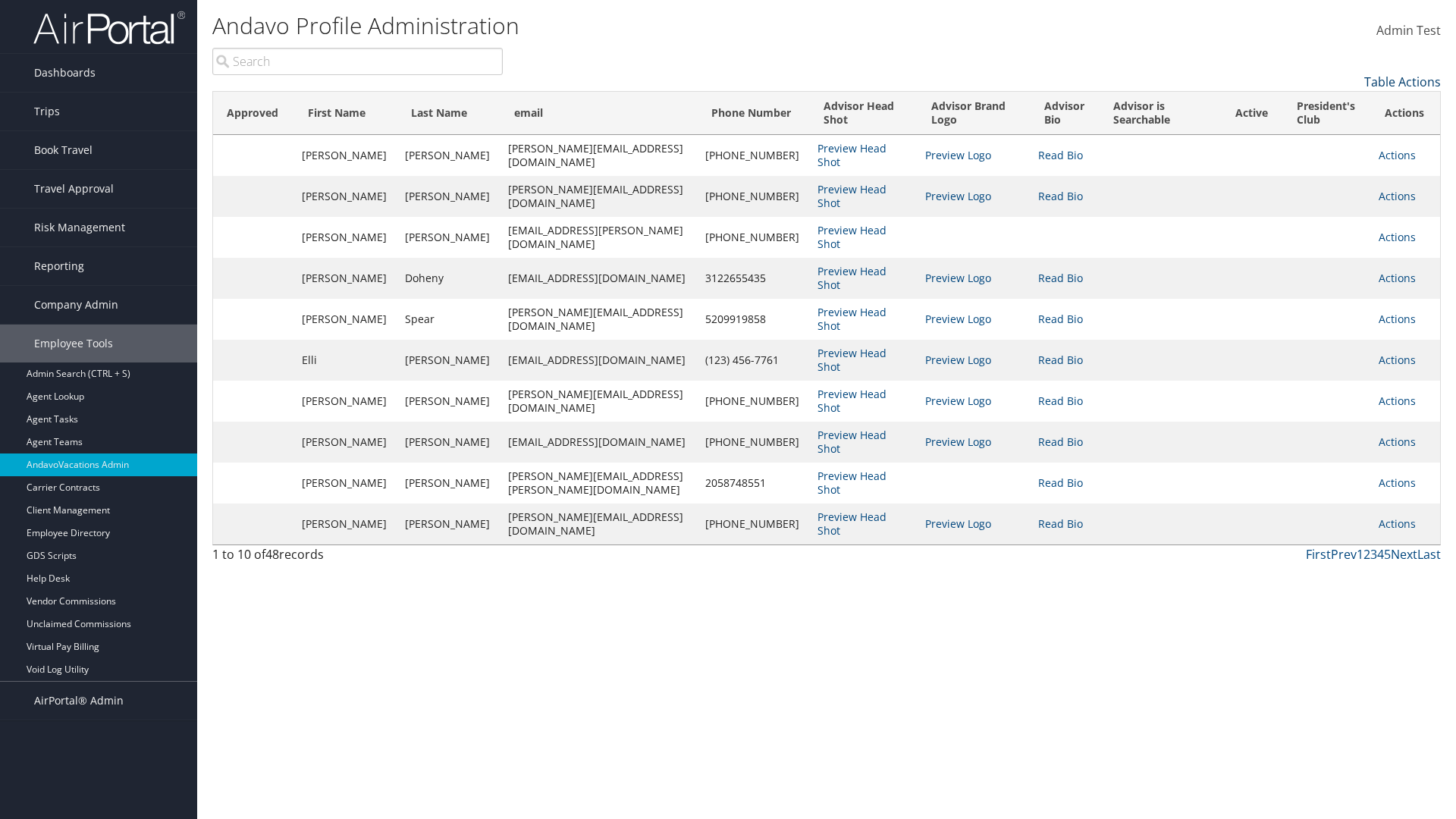
click at [1402, 82] on link "Table Actions" at bounding box center [1403, 82] width 77 height 17
click at [1340, 131] on link "Page Length" at bounding box center [1339, 131] width 199 height 26
click at [1340, 133] on link "25" at bounding box center [1339, 133] width 199 height 26
